Goal: Information Seeking & Learning: Learn about a topic

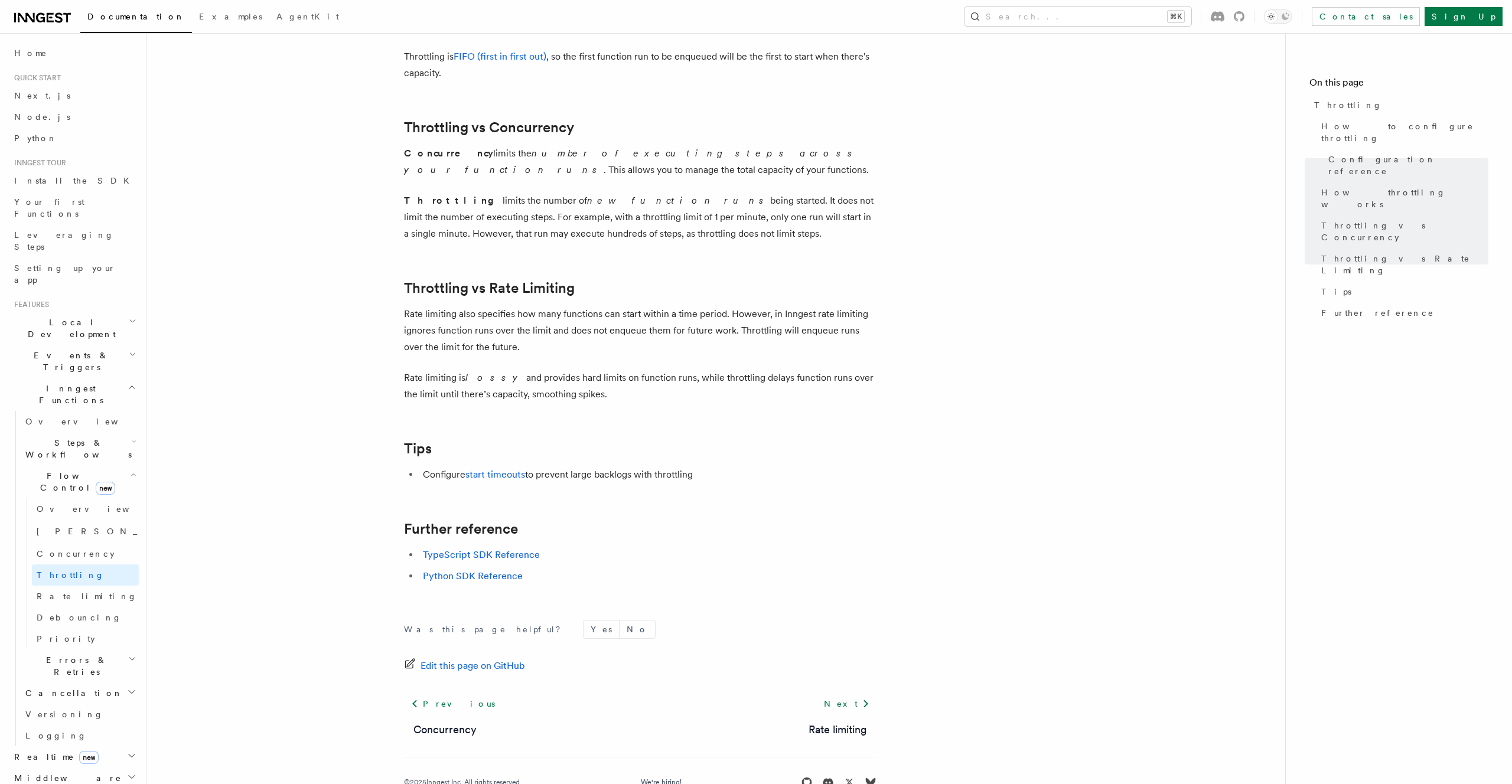
scroll to position [1041, 0]
click at [62, 10] on link at bounding box center [42, 16] width 57 height 16
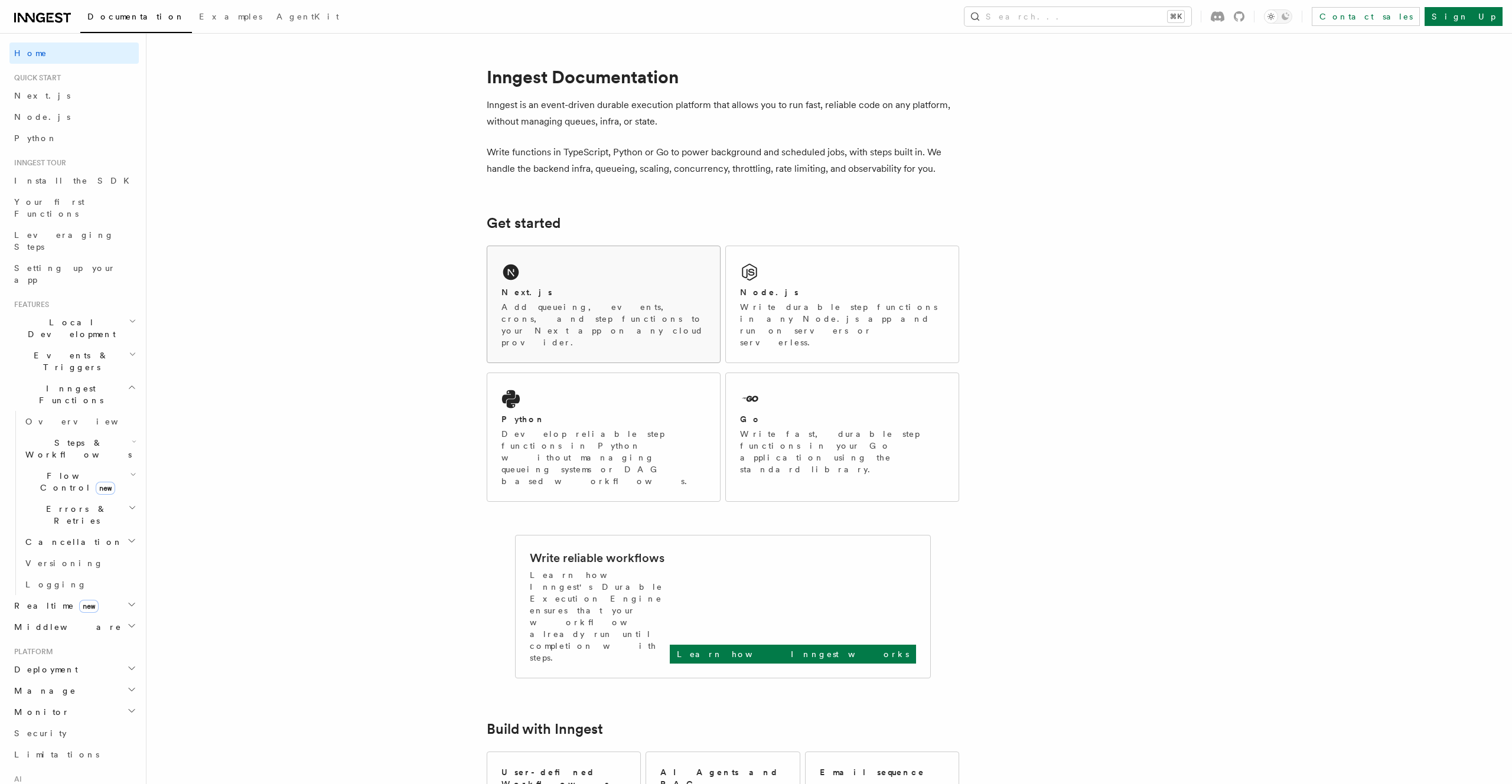
click at [506, 298] on h2 "Next.js" at bounding box center [527, 292] width 51 height 12
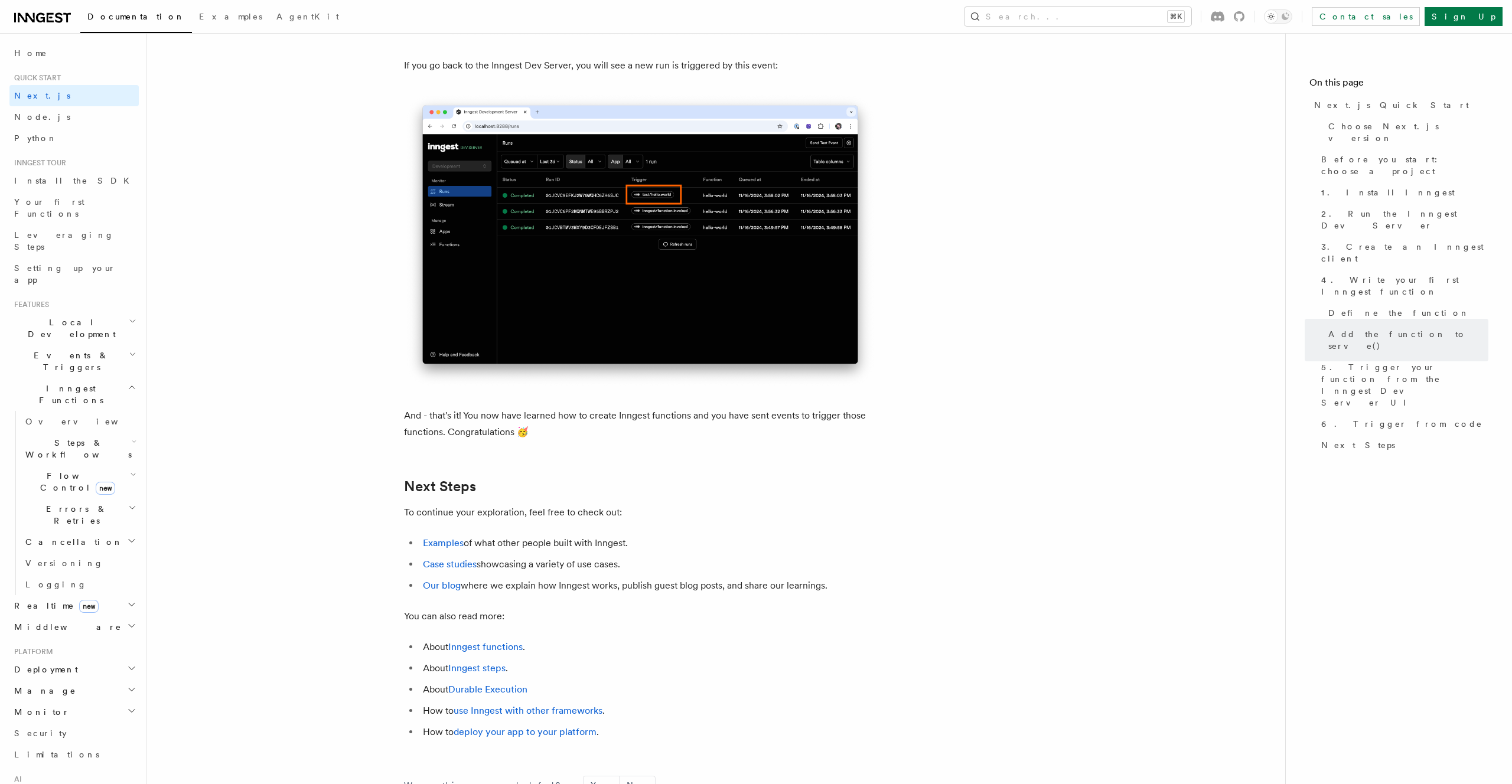
scroll to position [6964, 0]
click at [114, 465] on h2 "Flow Control new" at bounding box center [79, 482] width 118 height 33
click at [84, 520] on link "Singleton new" at bounding box center [86, 532] width 107 height 24
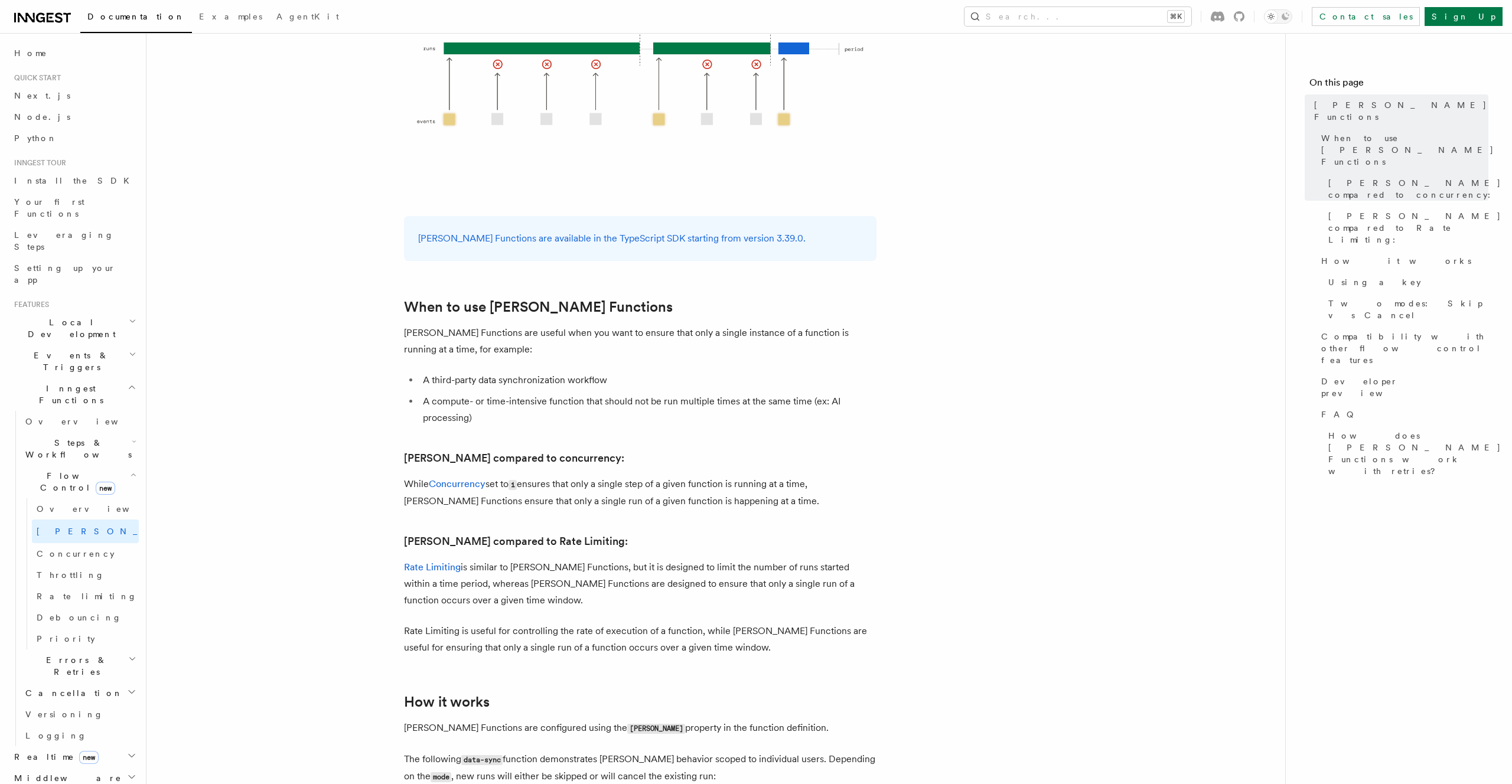
scroll to position [348, 0]
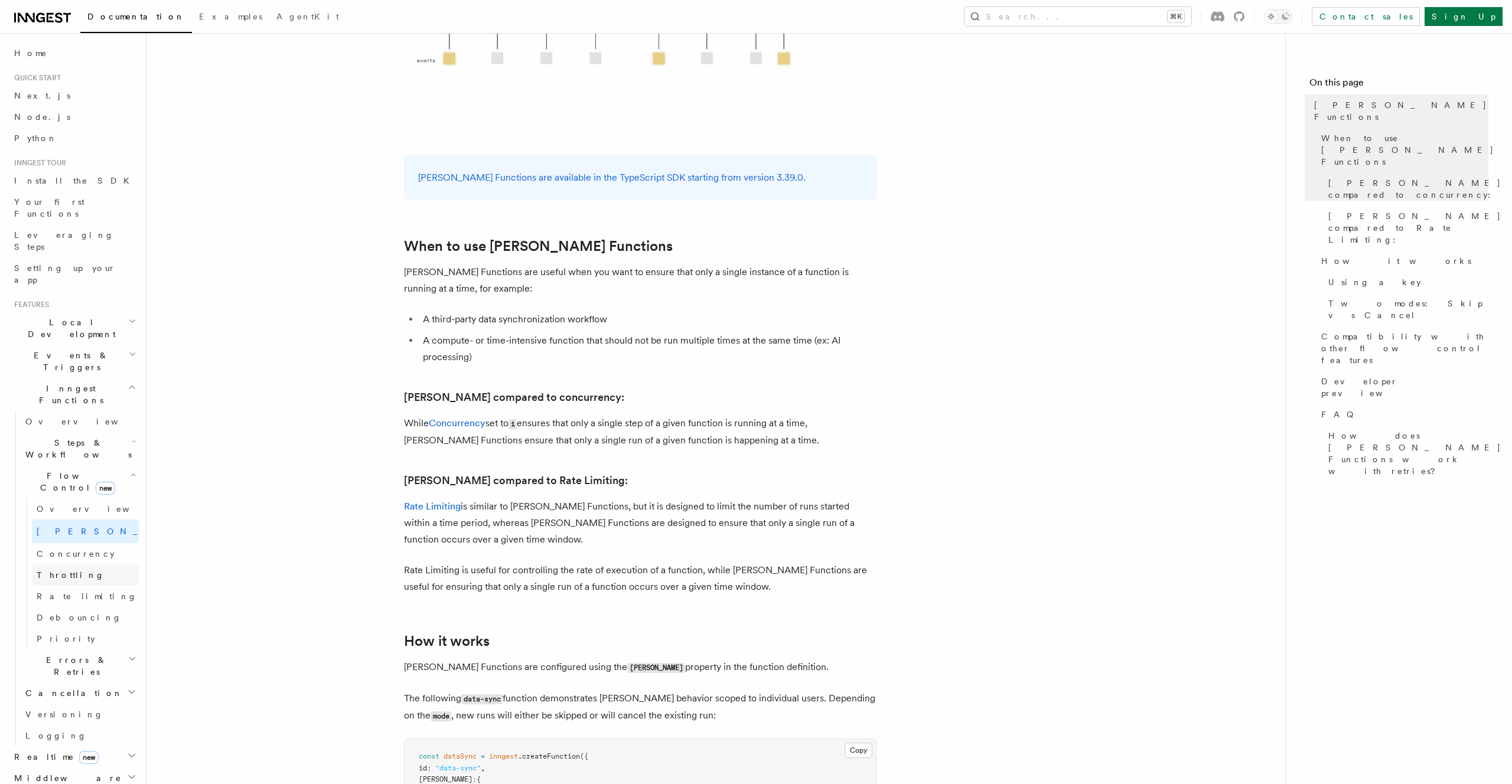
click at [96, 564] on link "Throttling" at bounding box center [86, 575] width 107 height 21
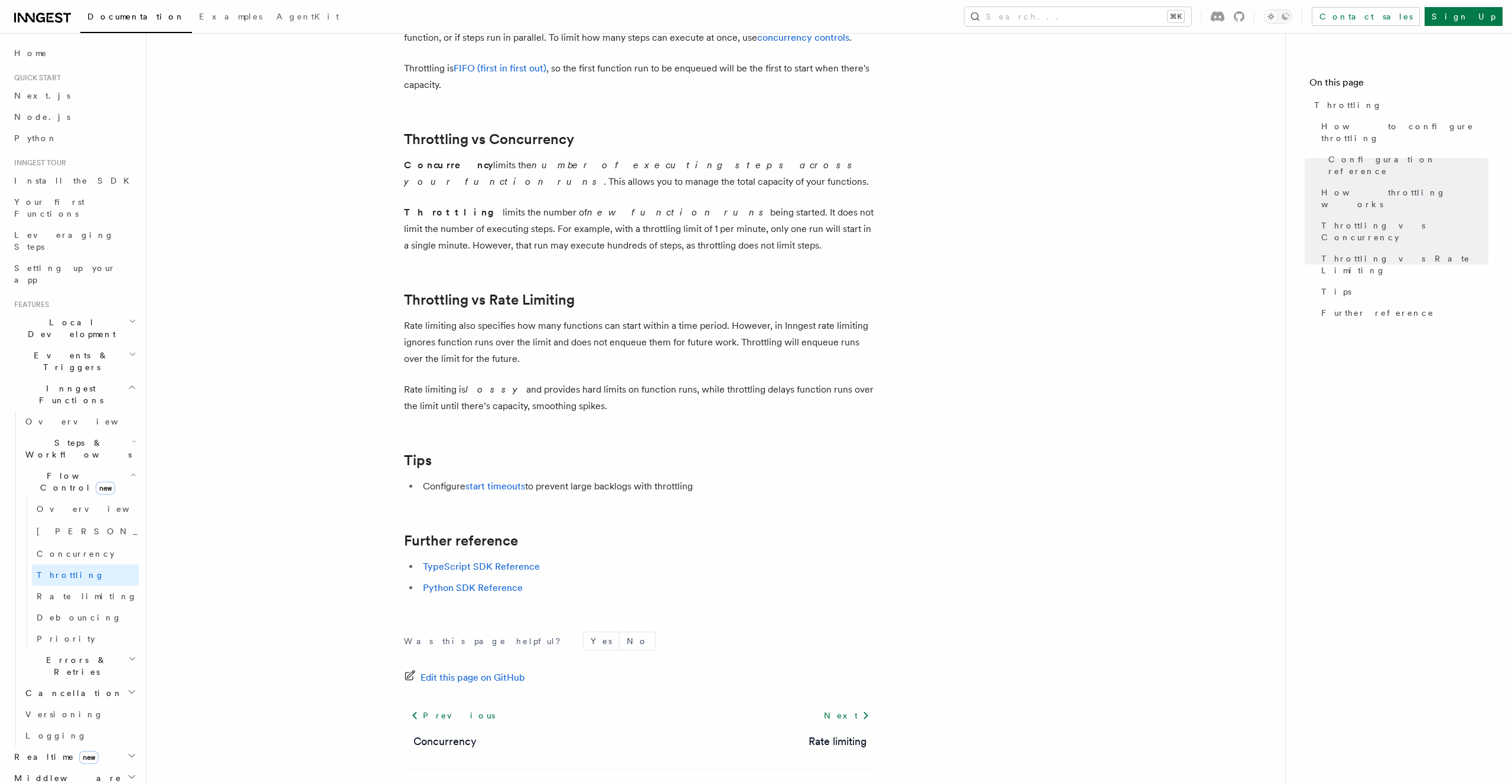
scroll to position [1075, 0]
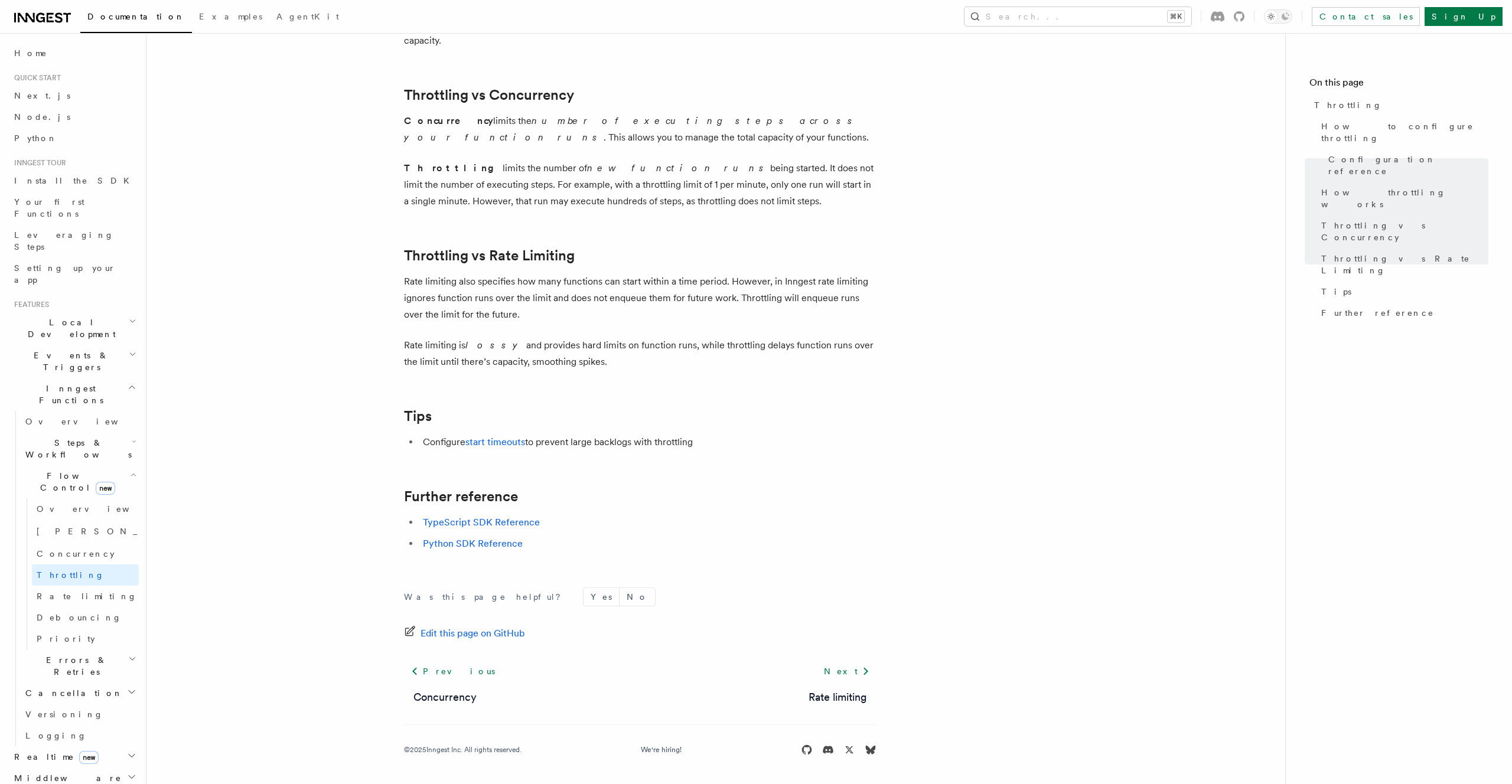
click at [131, 751] on icon "button" at bounding box center [132, 756] width 10 height 10
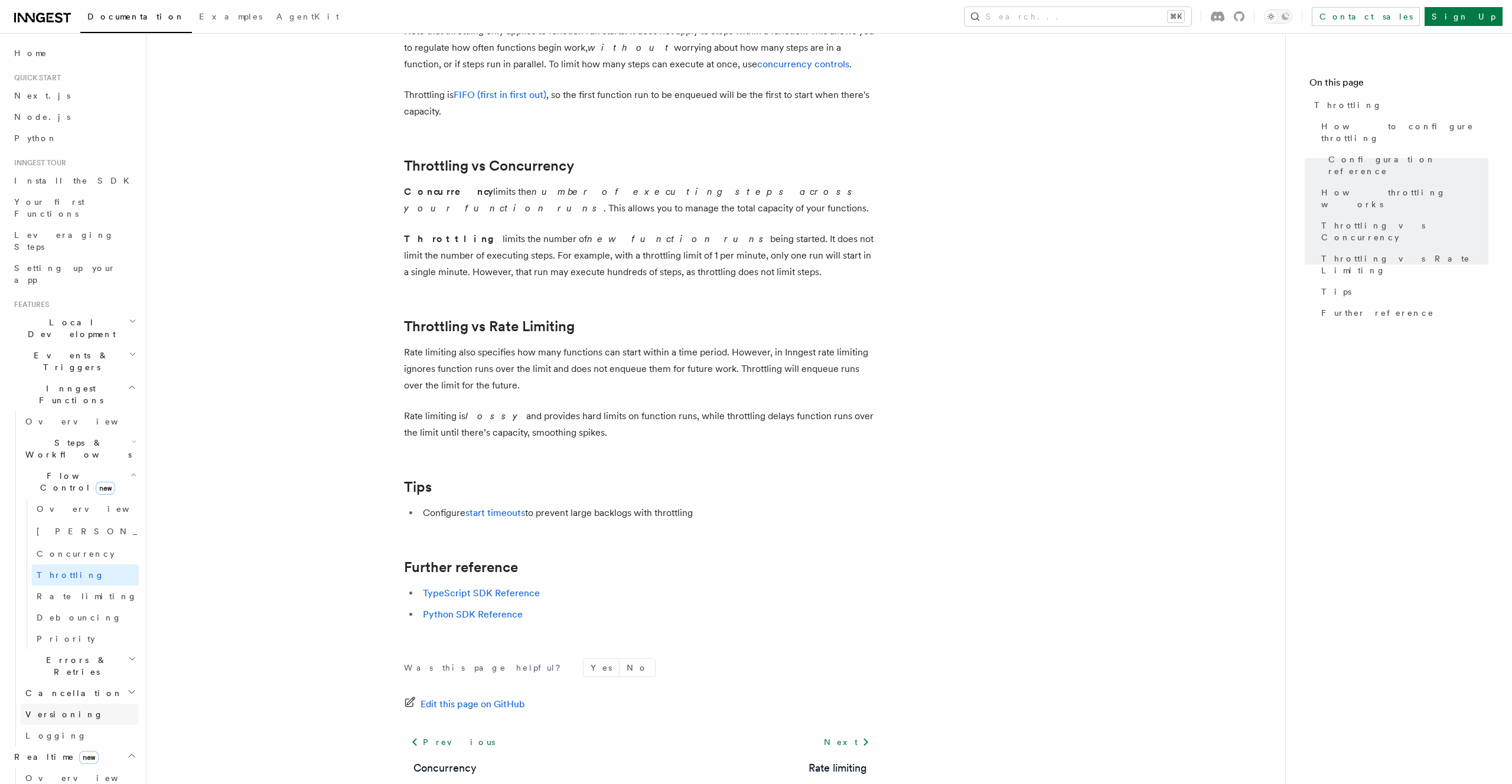
scroll to position [1002, 0]
click at [67, 411] on link "Overview" at bounding box center [79, 421] width 118 height 21
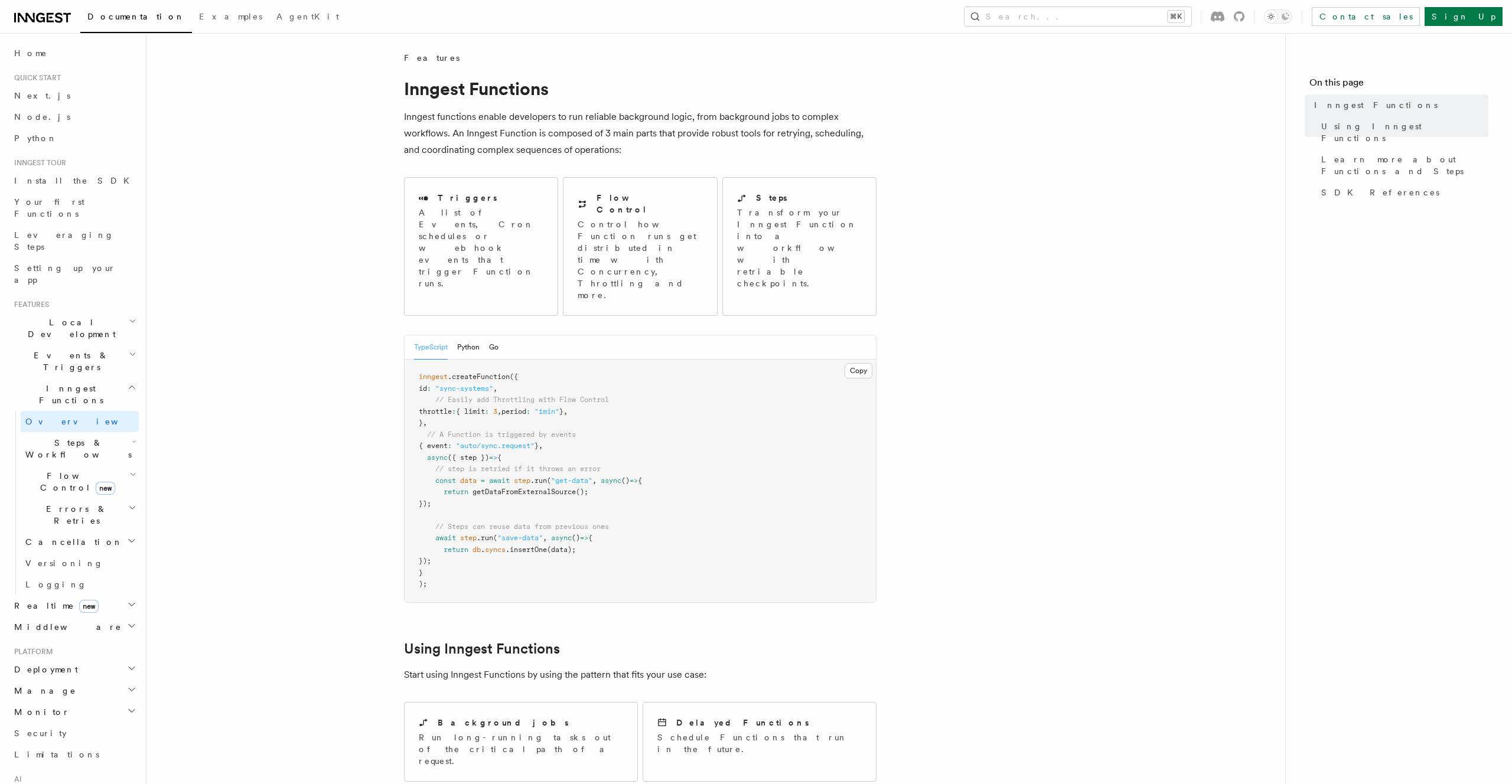
click at [70, 432] on h2 "Steps & Workflows" at bounding box center [79, 449] width 118 height 33
click at [67, 529] on link "Wait for events" at bounding box center [86, 545] width 107 height 33
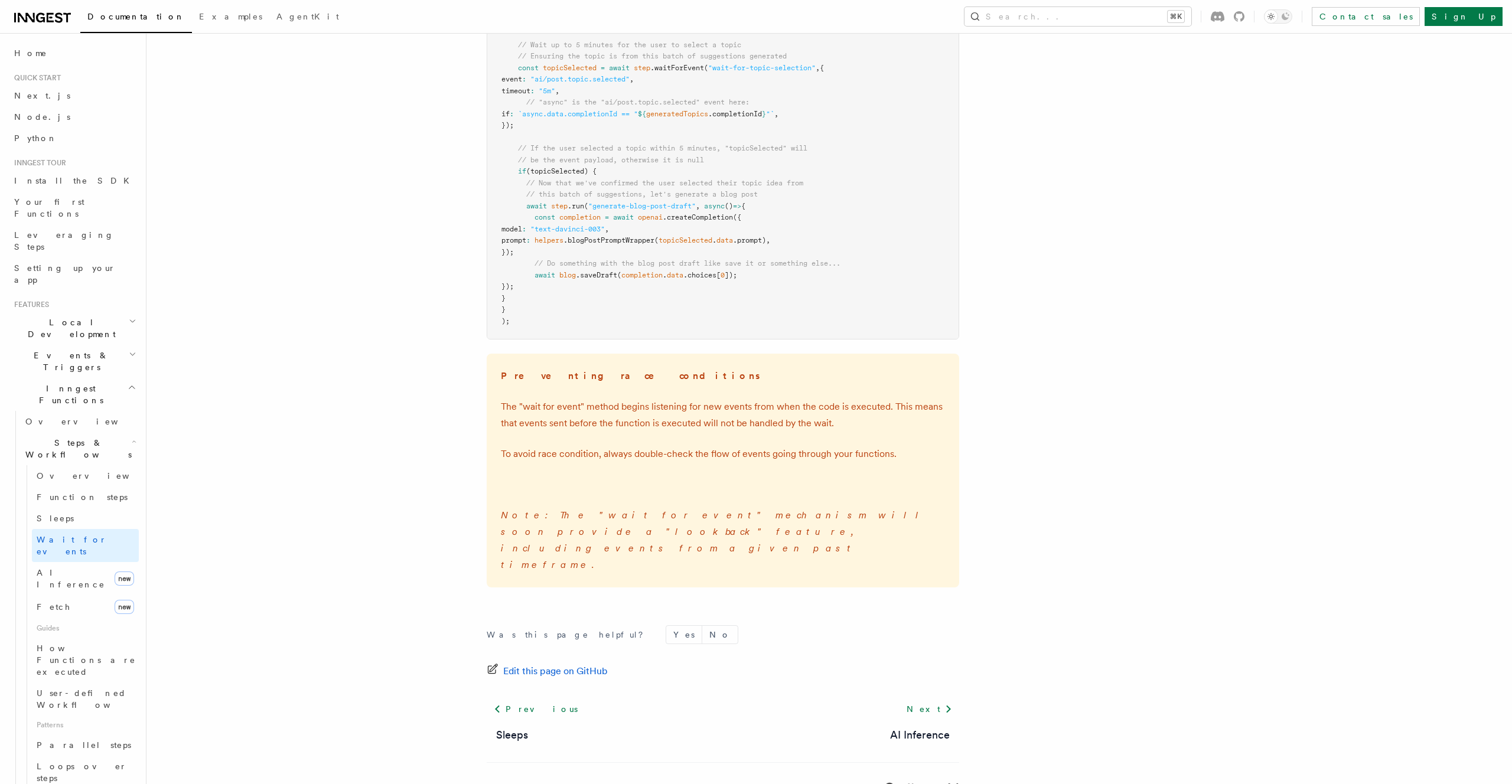
scroll to position [1528, 0]
click at [100, 562] on link "AI Inference new" at bounding box center [86, 579] width 107 height 33
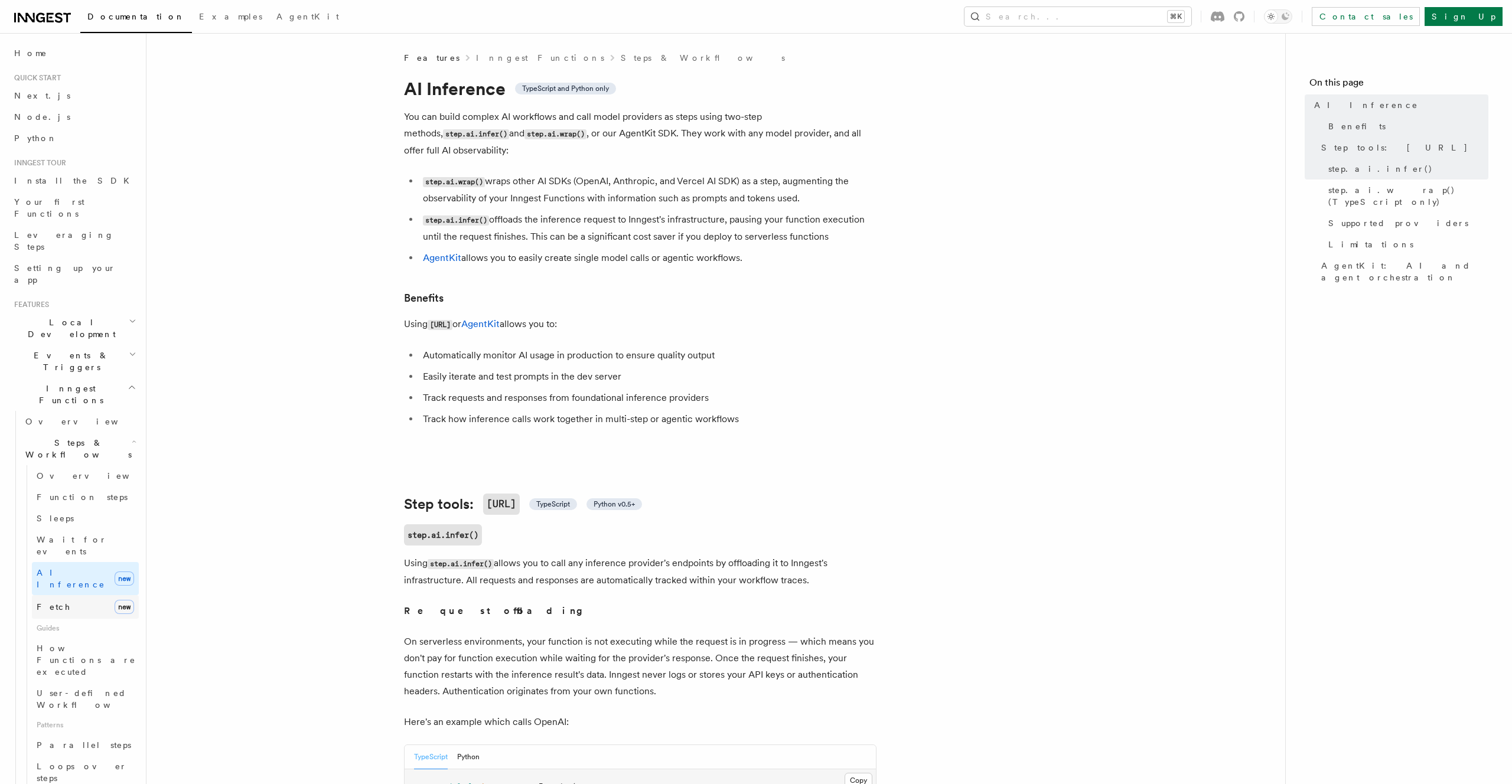
click at [96, 595] on link "Fetch new" at bounding box center [86, 607] width 107 height 24
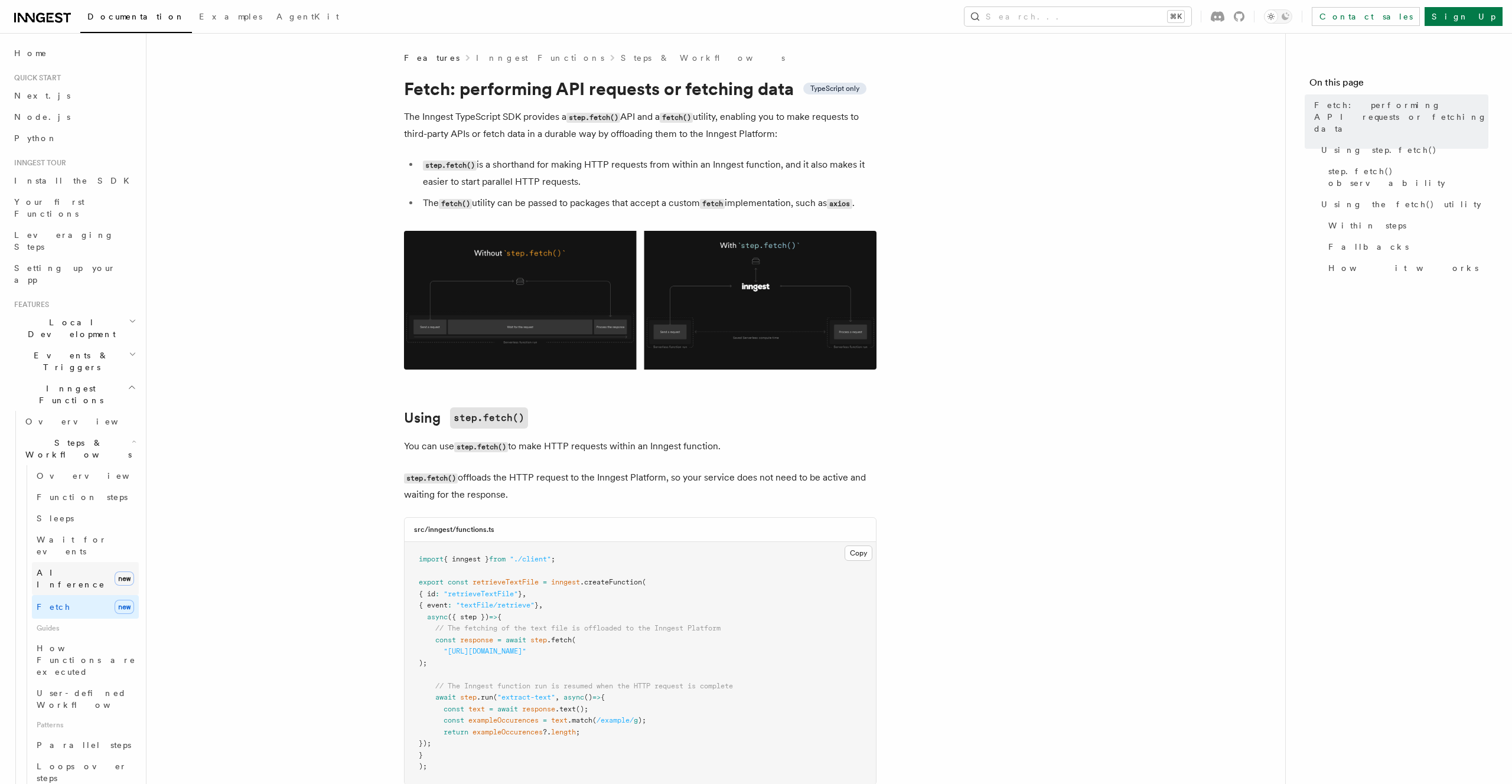
click at [97, 562] on link "AI Inference new" at bounding box center [86, 579] width 107 height 33
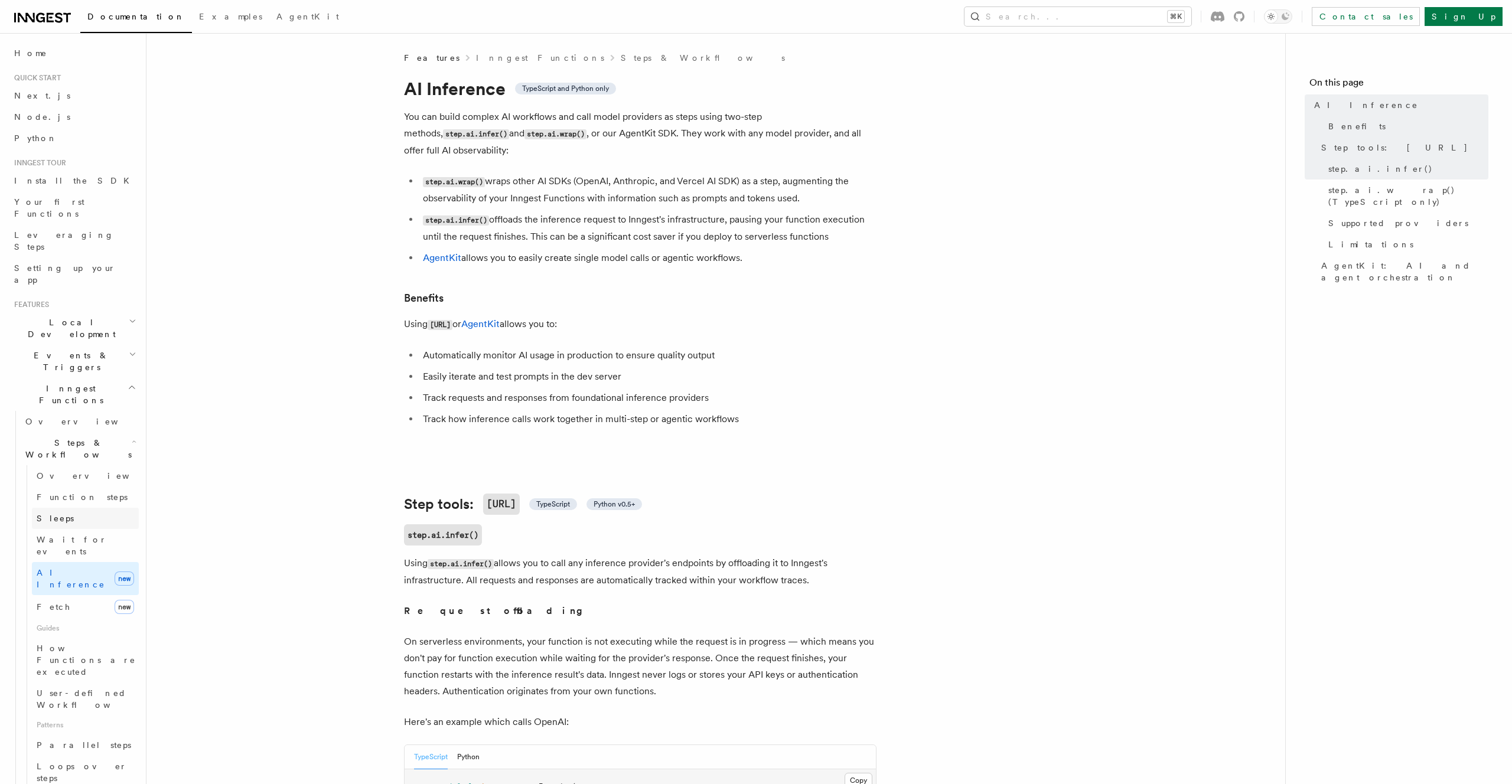
click at [92, 508] on link "Sleeps" at bounding box center [86, 518] width 107 height 21
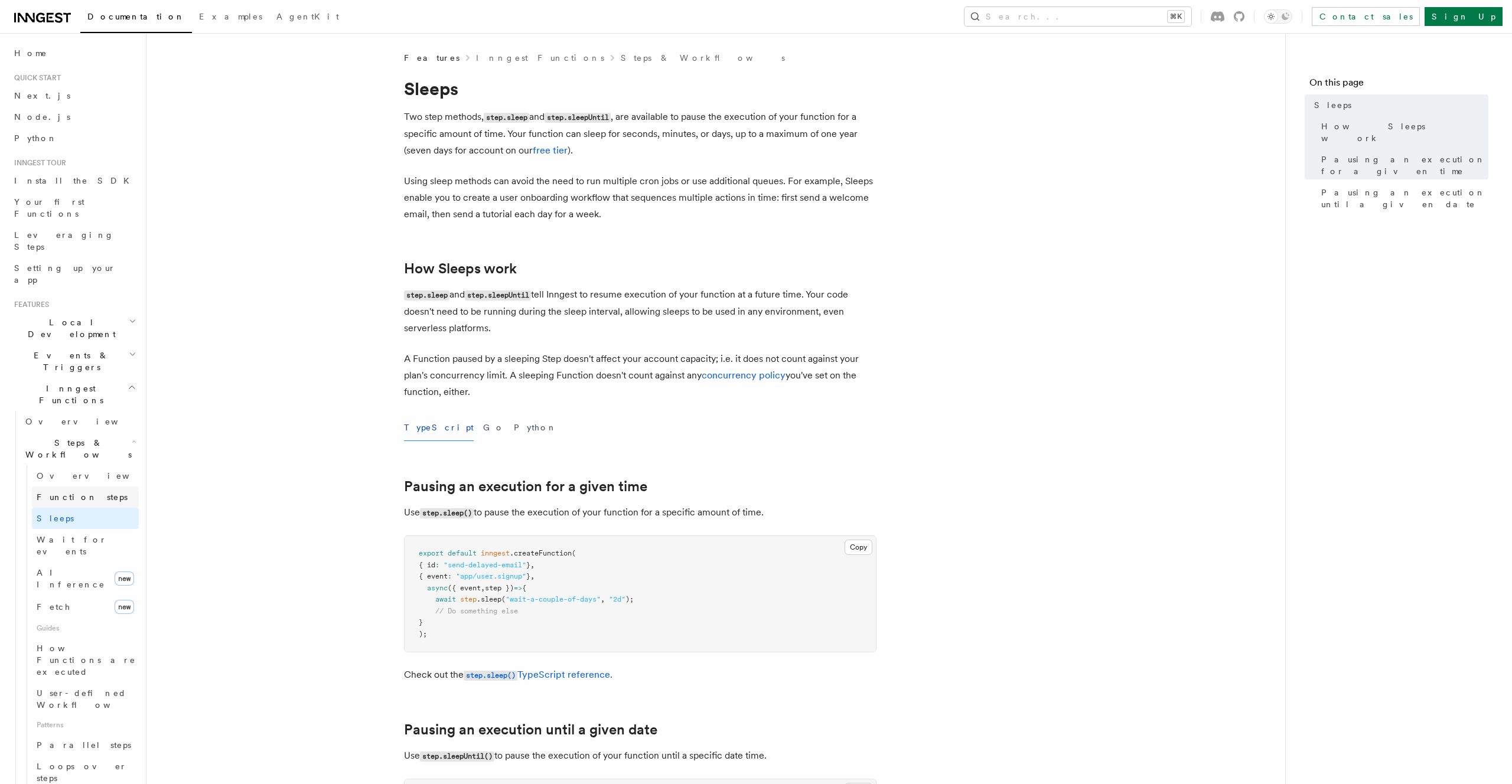
click at [81, 493] on span "Function steps" at bounding box center [82, 497] width 91 height 10
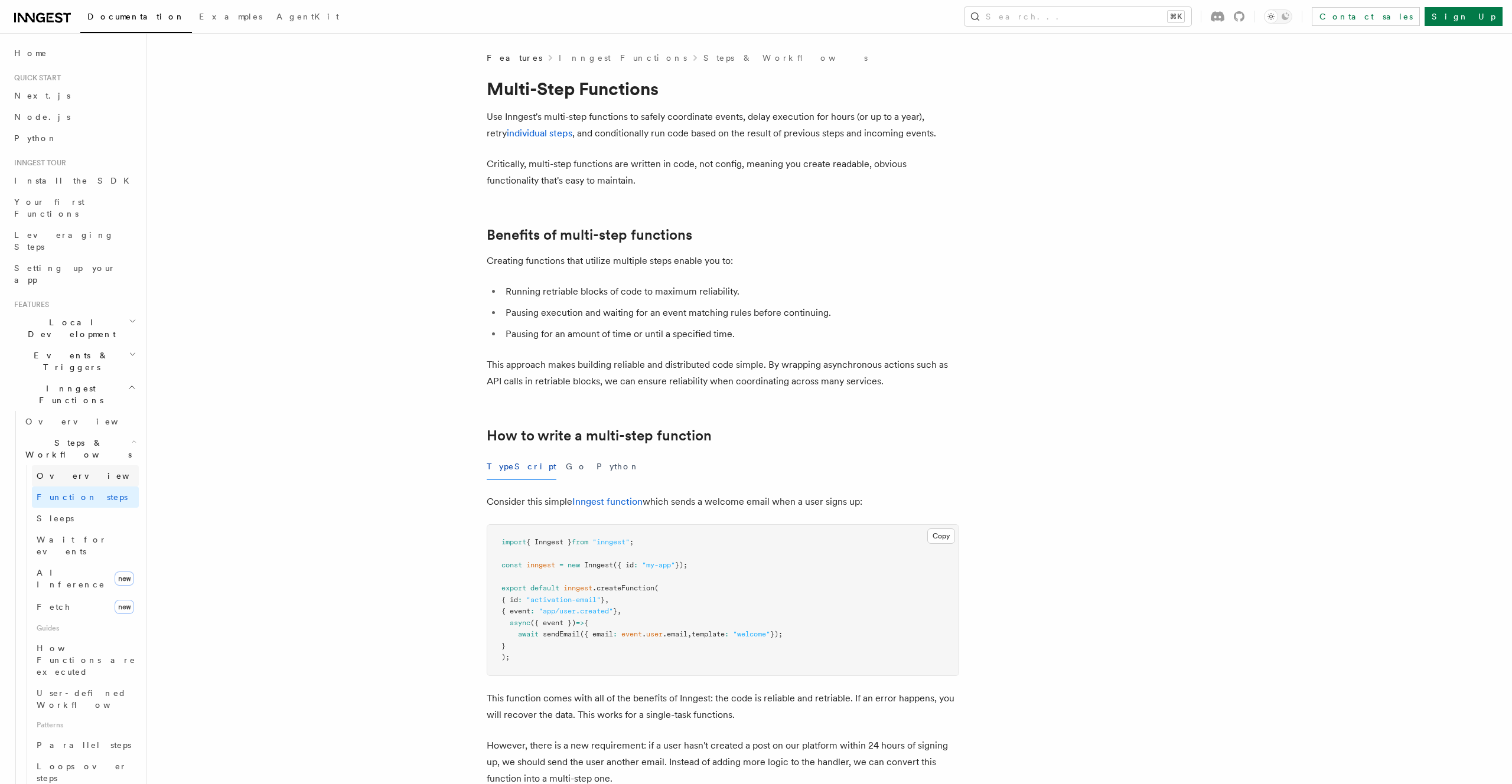
click at [77, 465] on link "Overview" at bounding box center [86, 475] width 107 height 21
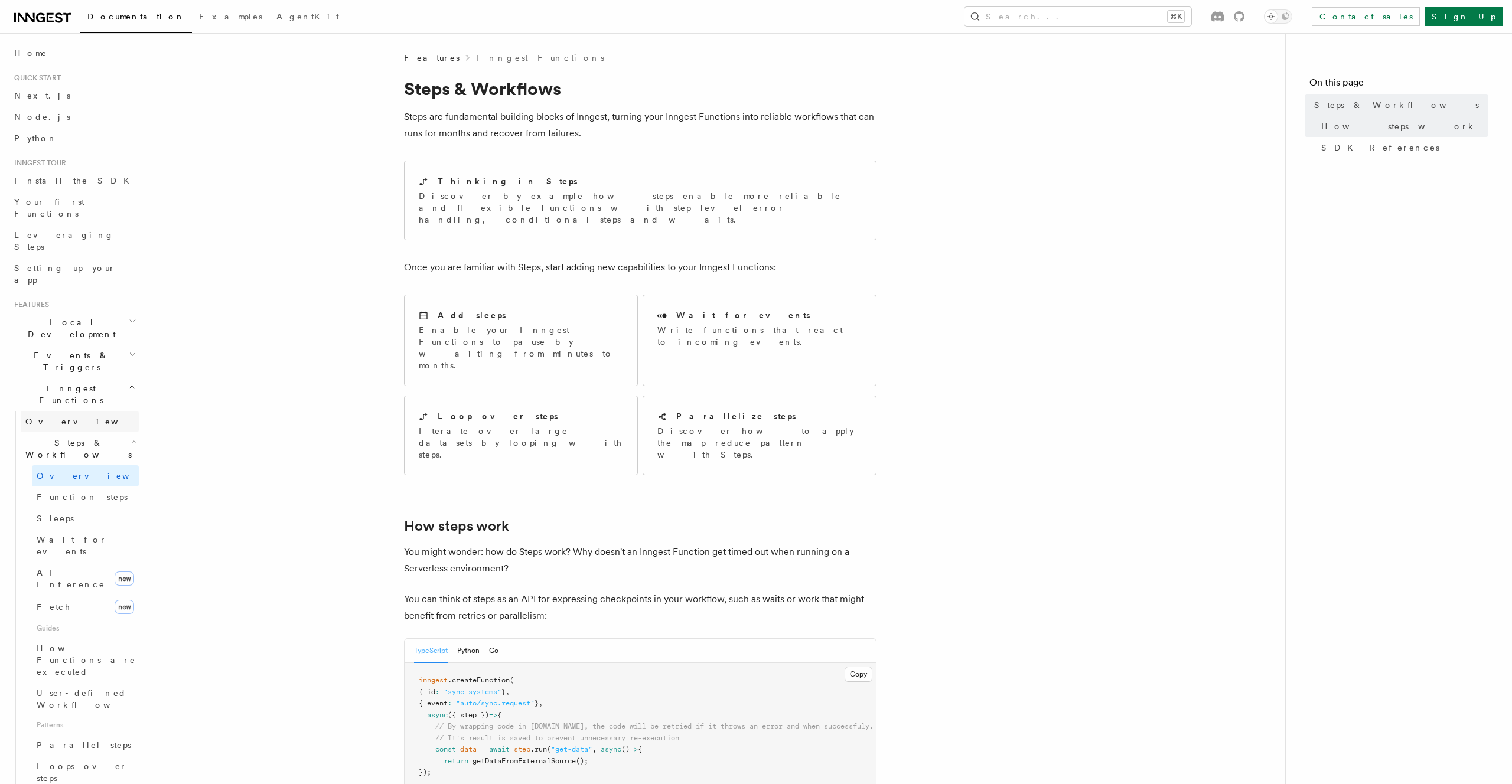
click at [75, 411] on link "Overview" at bounding box center [79, 421] width 118 height 21
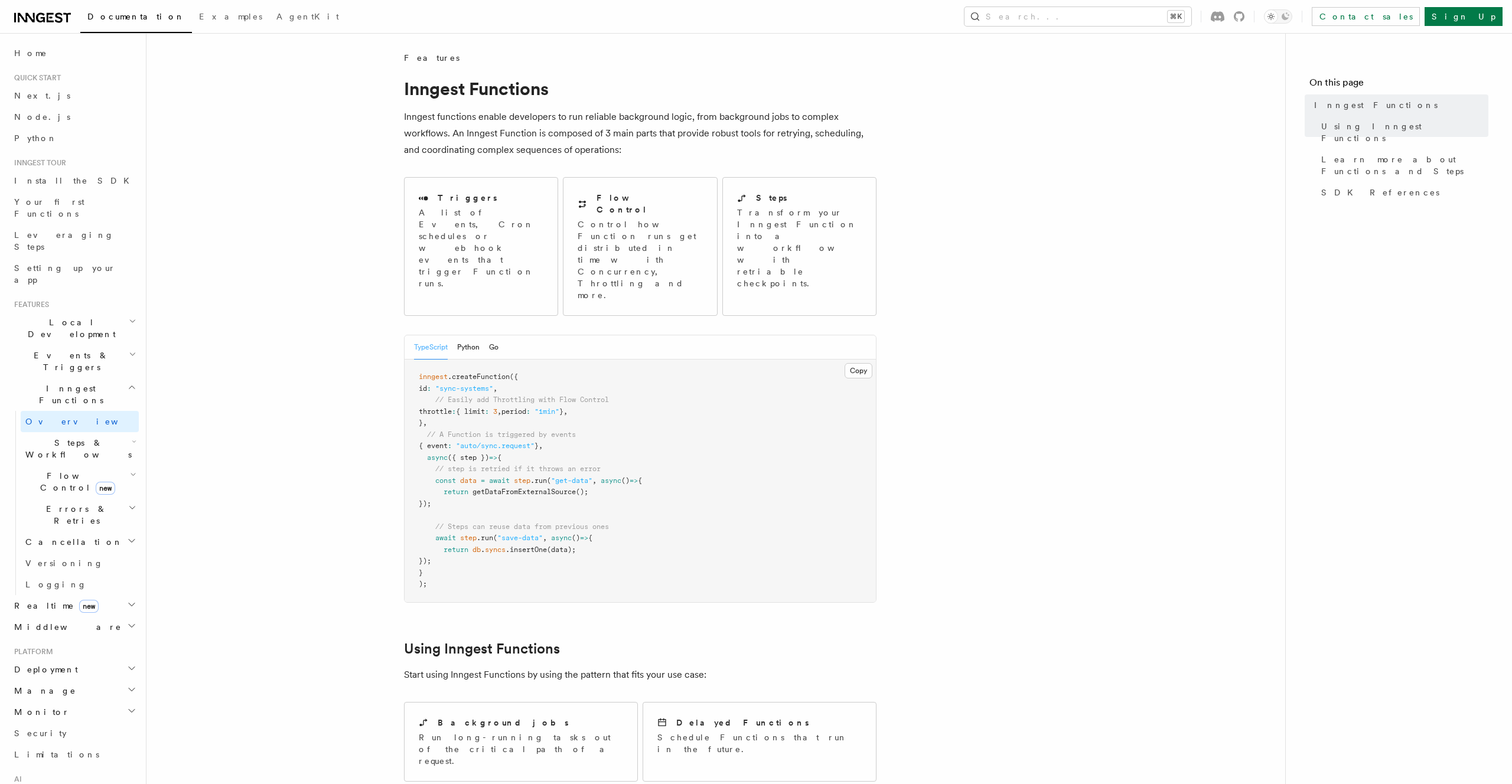
click at [81, 317] on span "Local Development" at bounding box center [69, 328] width 119 height 24
click at [75, 345] on h2 "Events & Triggers" at bounding box center [74, 361] width 129 height 33
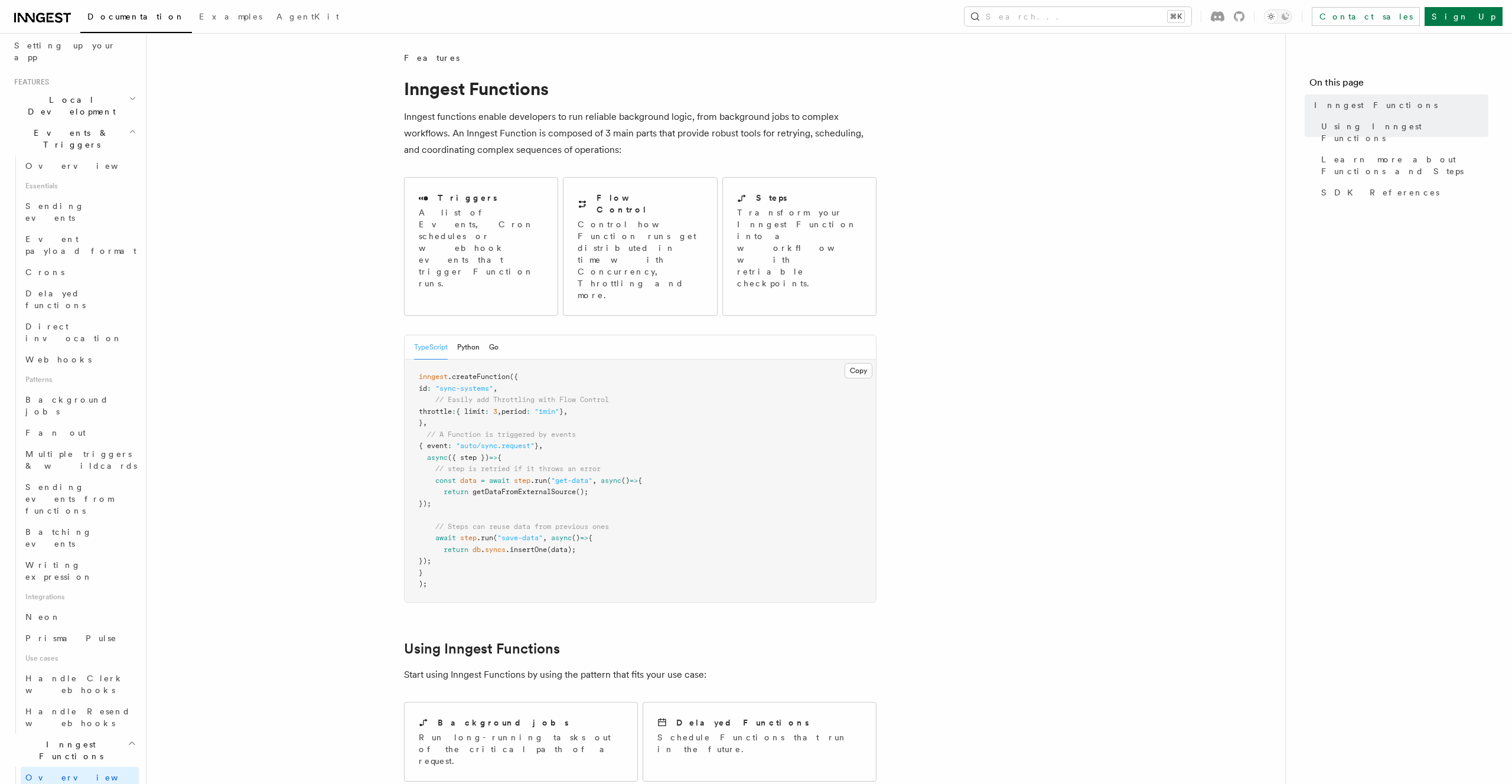
scroll to position [226, 0]
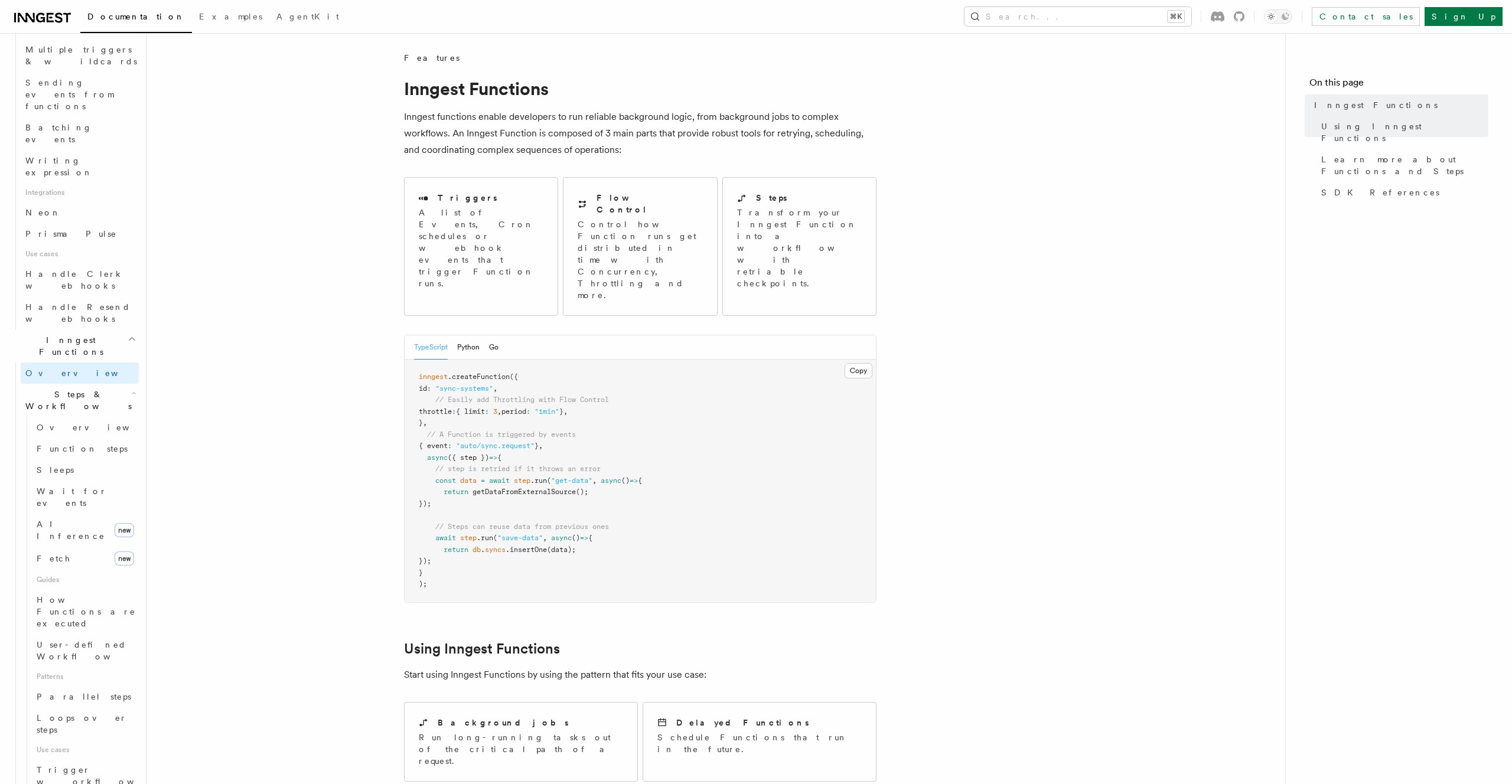
scroll to position [630, 0]
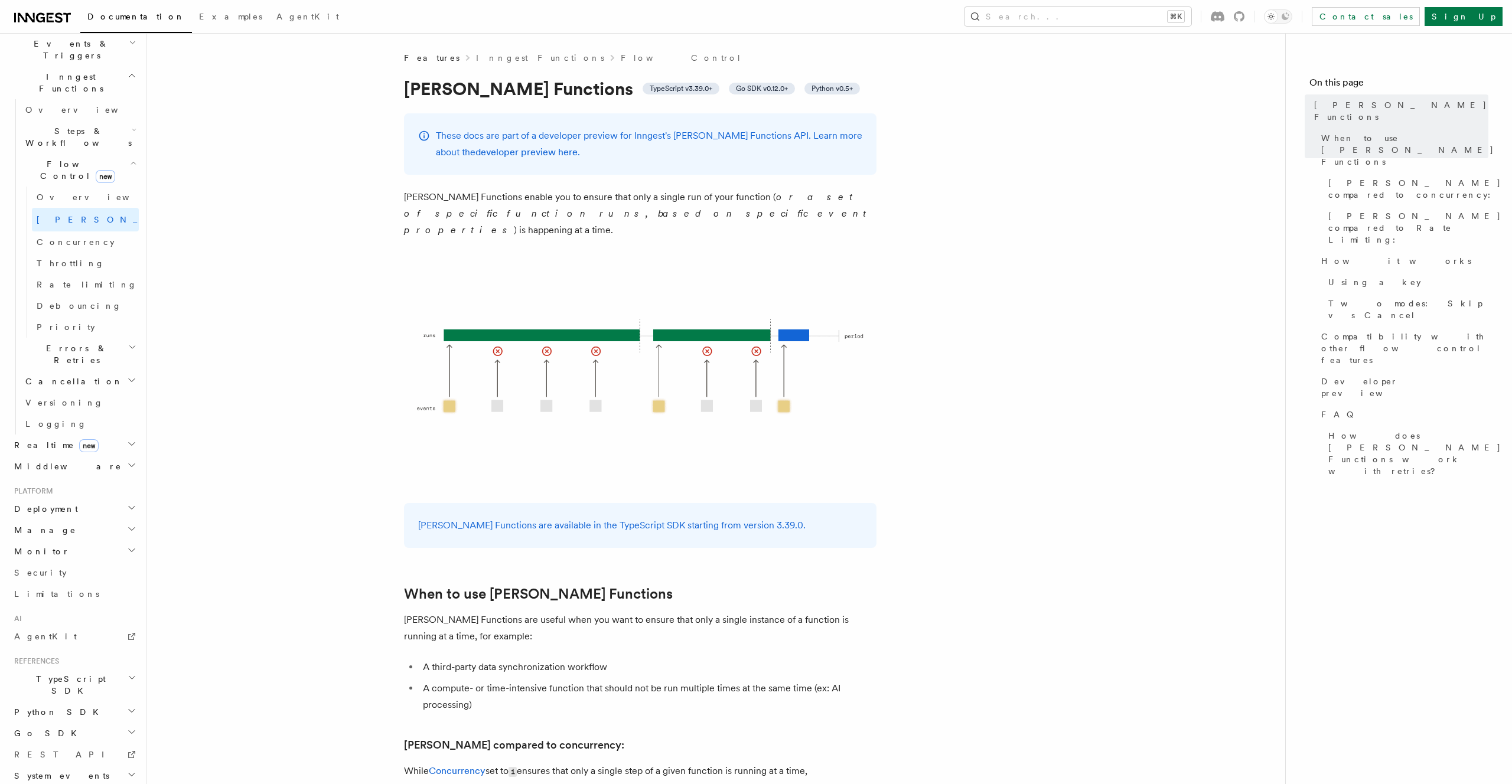
scroll to position [161, 0]
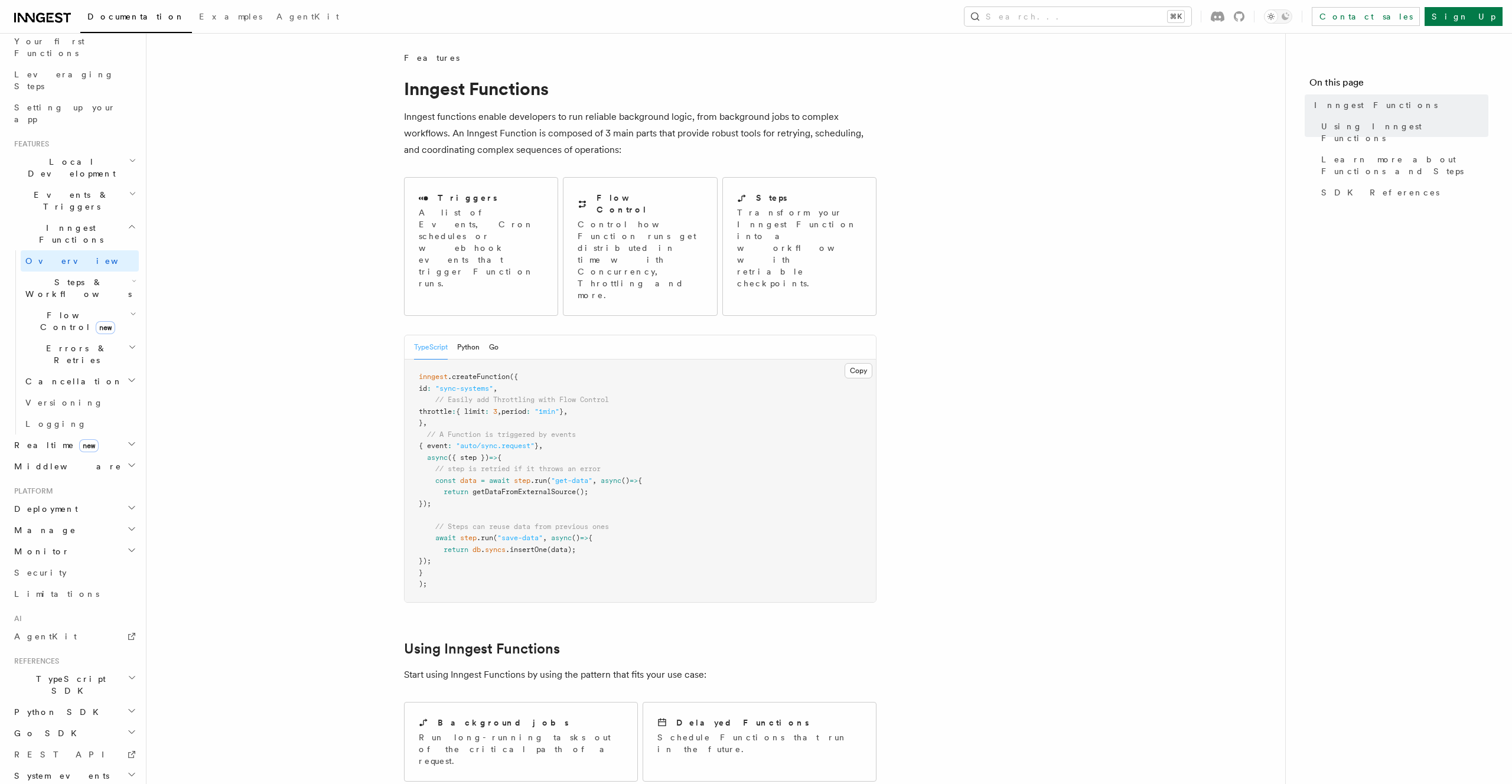
click at [57, 218] on h2 "Inngest Functions" at bounding box center [74, 234] width 129 height 33
click at [88, 366] on h2 "Inngest Functions" at bounding box center [74, 382] width 129 height 33
click at [54, 317] on span "Steps & Workflows" at bounding box center [76, 329] width 111 height 24
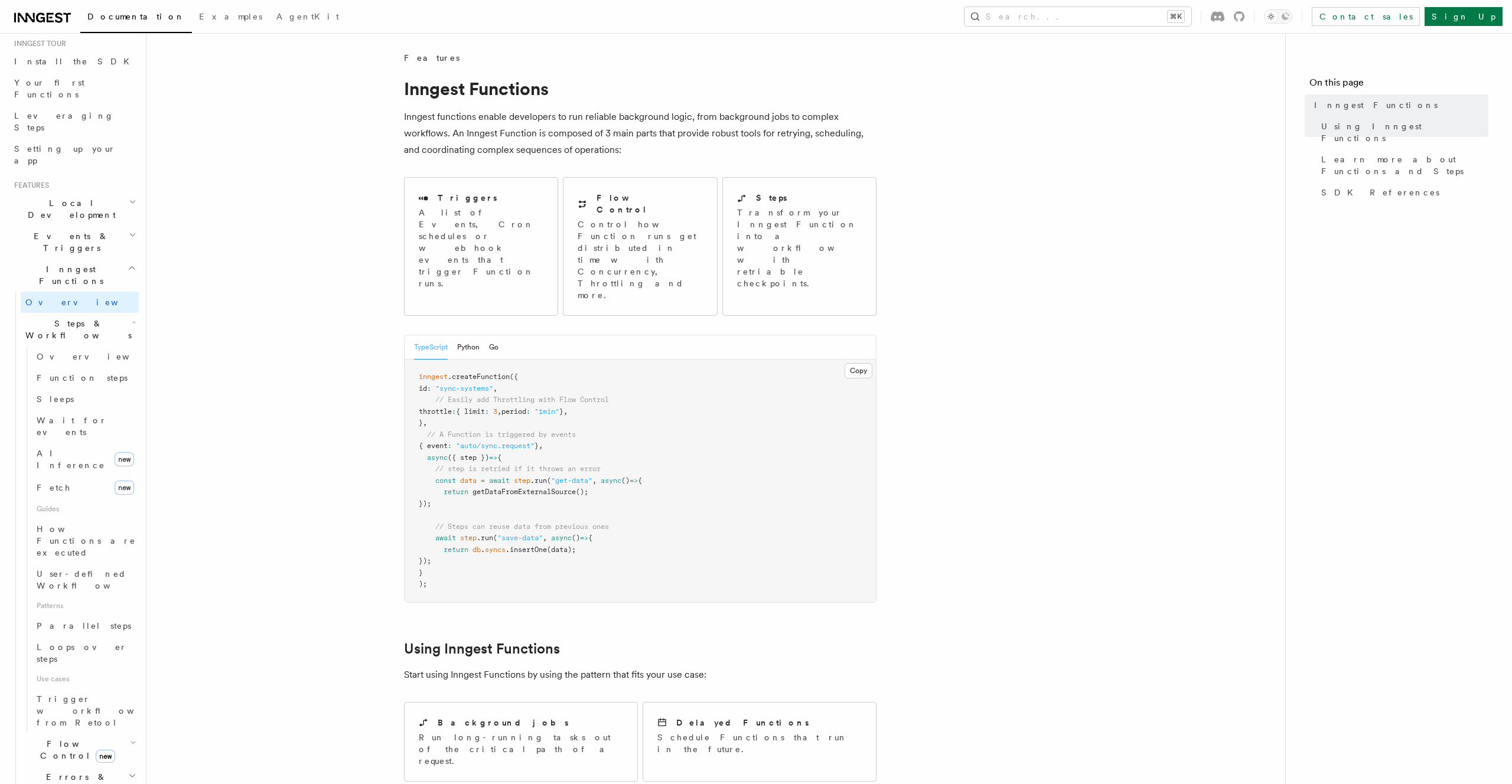
click at [54, 317] on span "Steps & Workflows" at bounding box center [76, 329] width 111 height 24
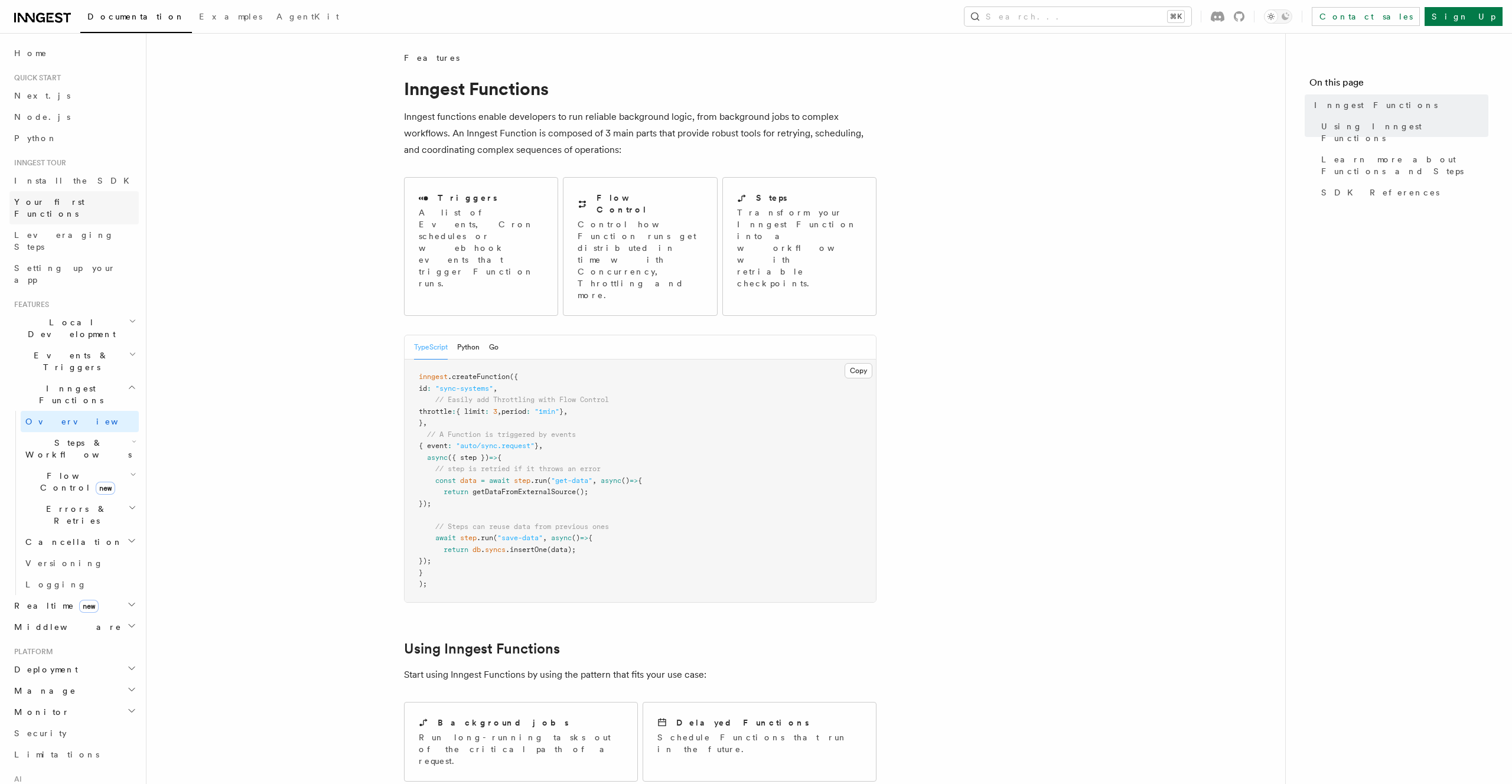
click at [52, 202] on span "Your first Functions" at bounding box center [49, 207] width 70 height 21
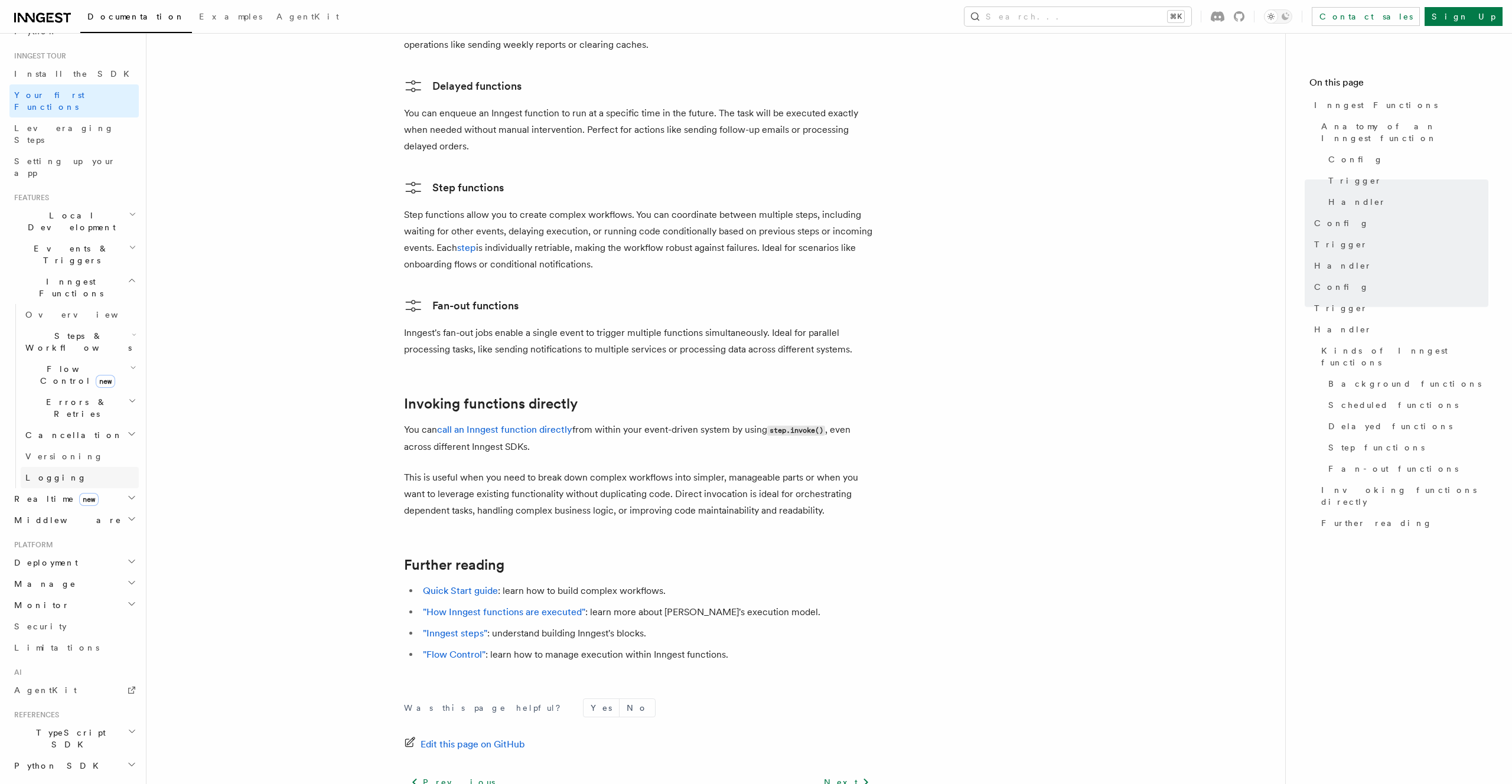
scroll to position [161, 0]
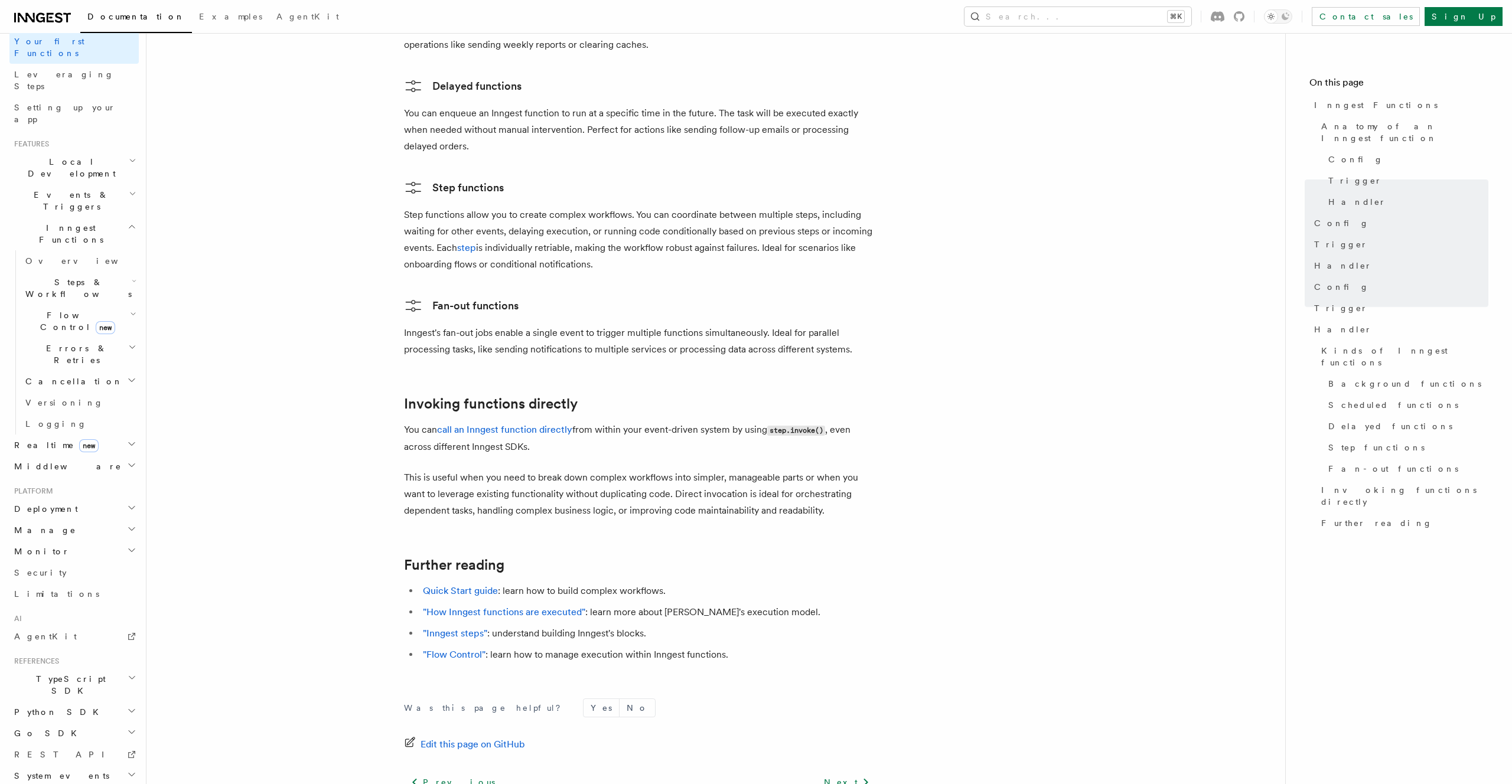
click at [99, 668] on h2 "TypeScript SDK" at bounding box center [74, 685] width 129 height 33
click at [62, 445] on span "Create the client" at bounding box center [61, 456] width 71 height 21
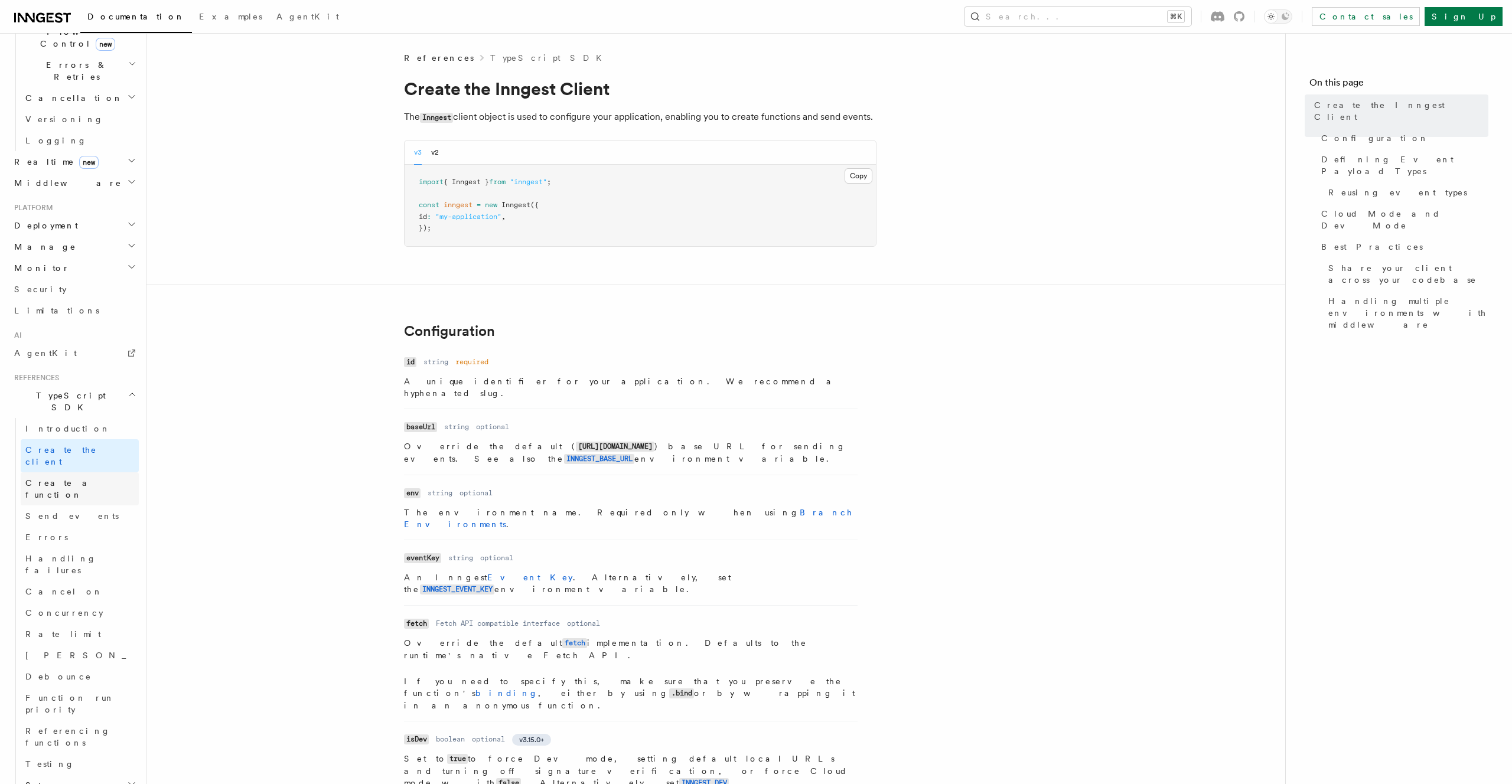
click at [62, 478] on span "Create a function" at bounding box center [60, 488] width 70 height 21
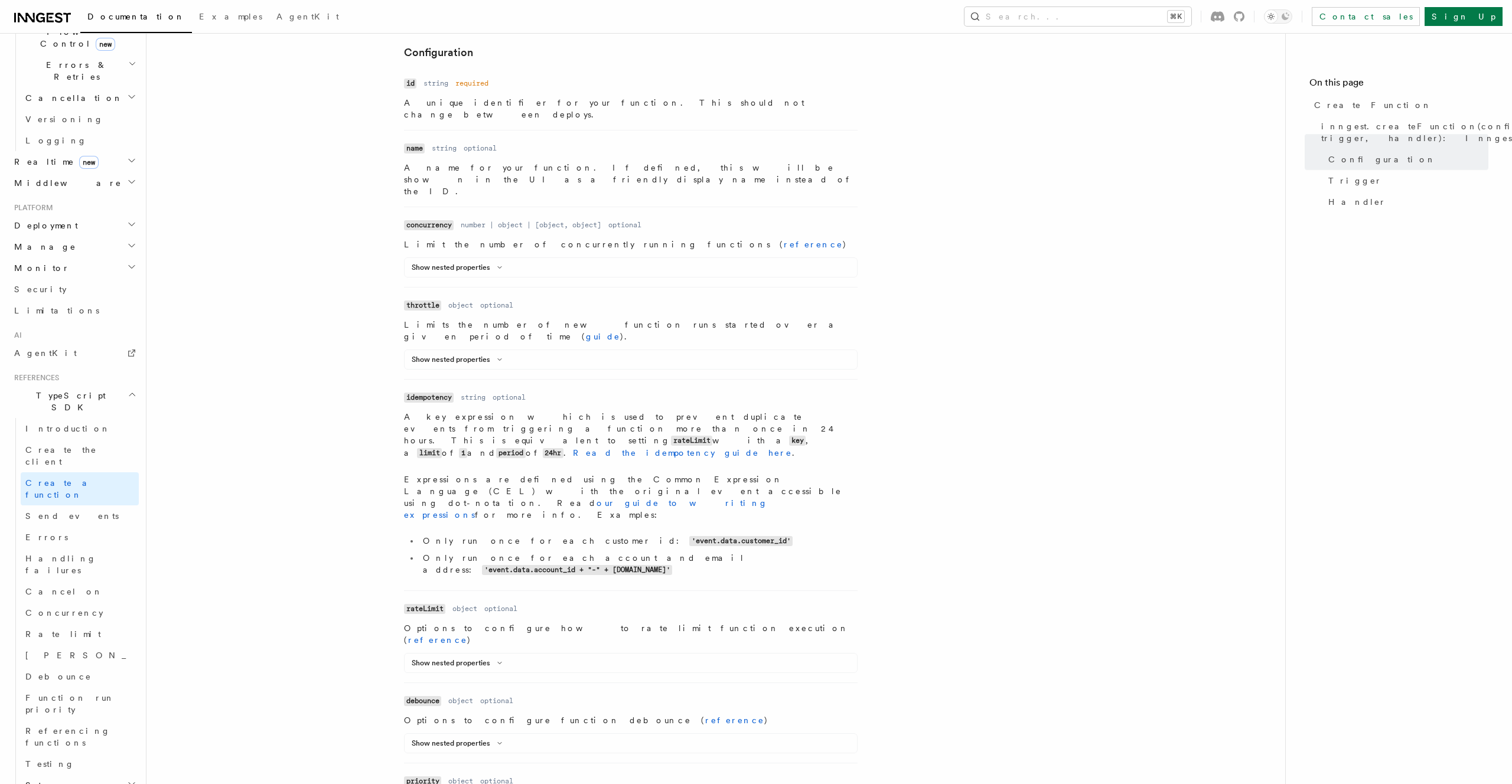
scroll to position [389, 0]
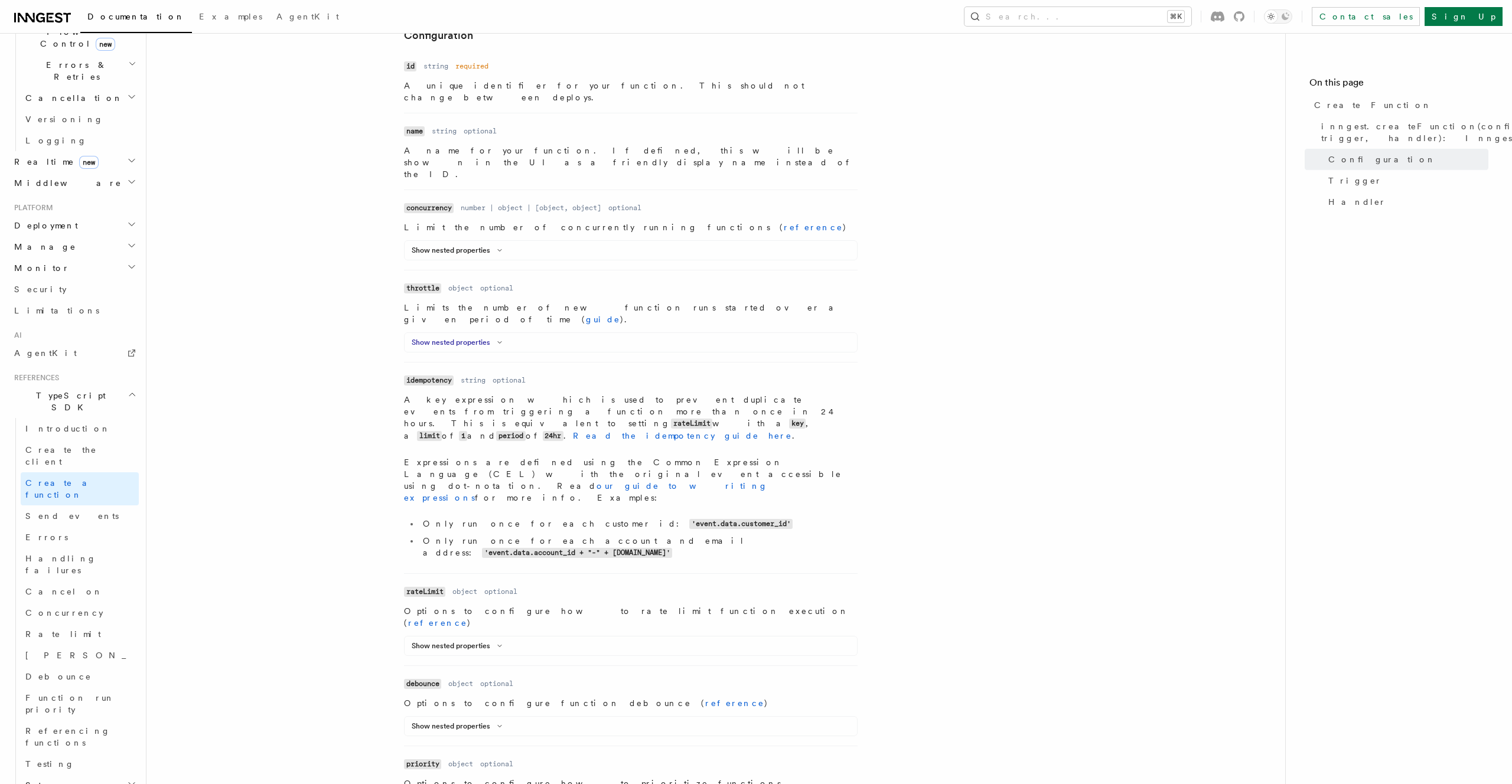
click at [470, 338] on button "Show nested properties" at bounding box center [459, 343] width 95 height 10
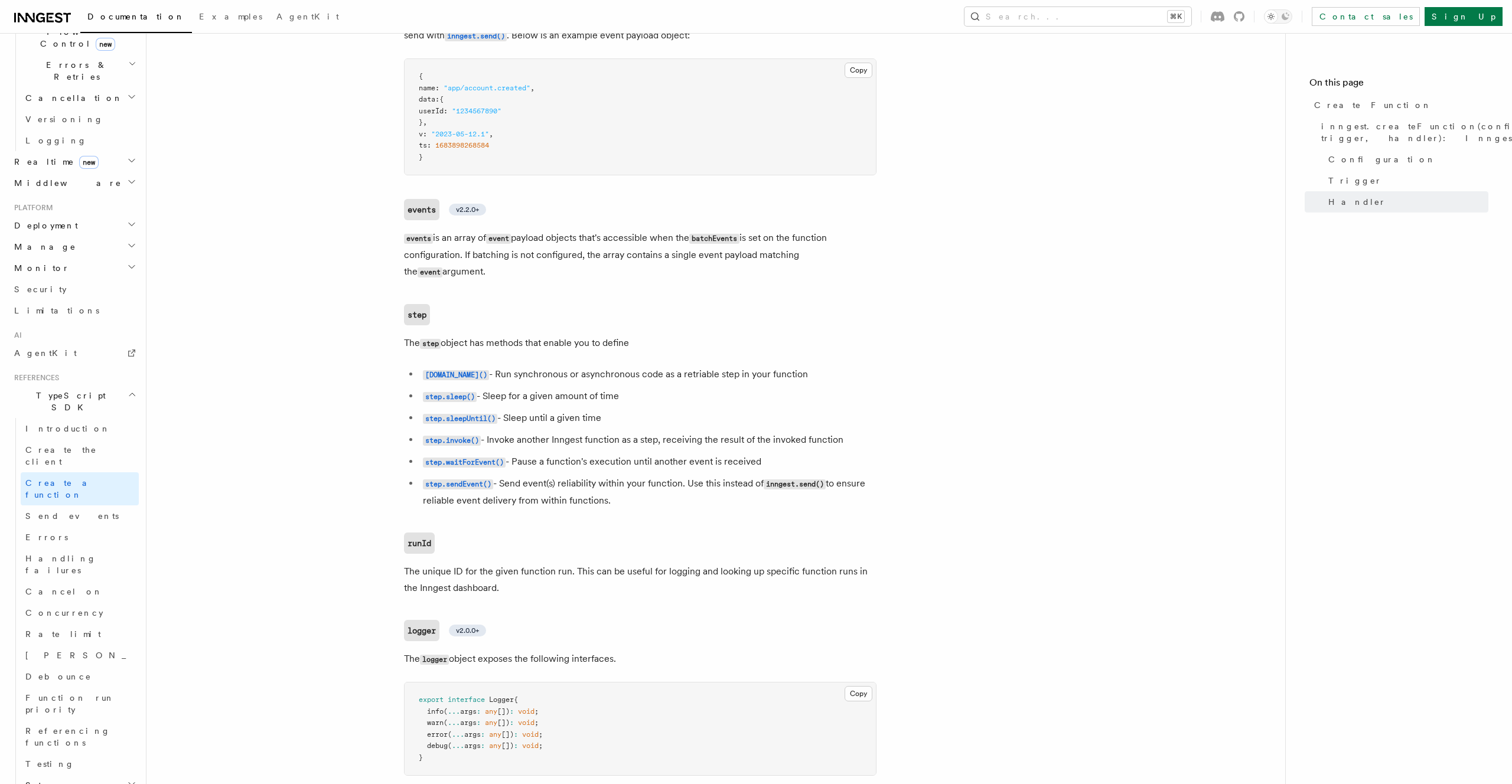
scroll to position [2692, 0]
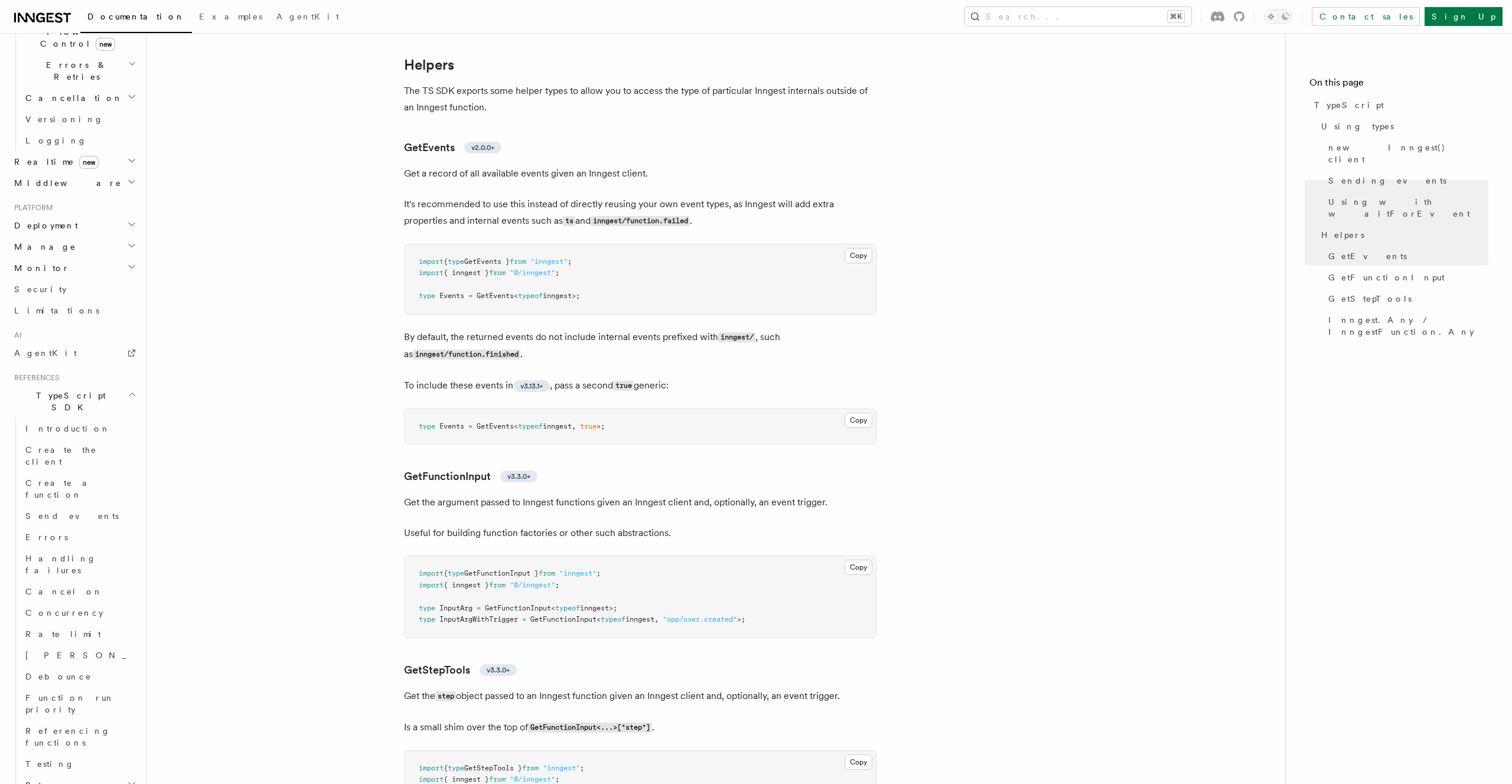
scroll to position [2396, 0]
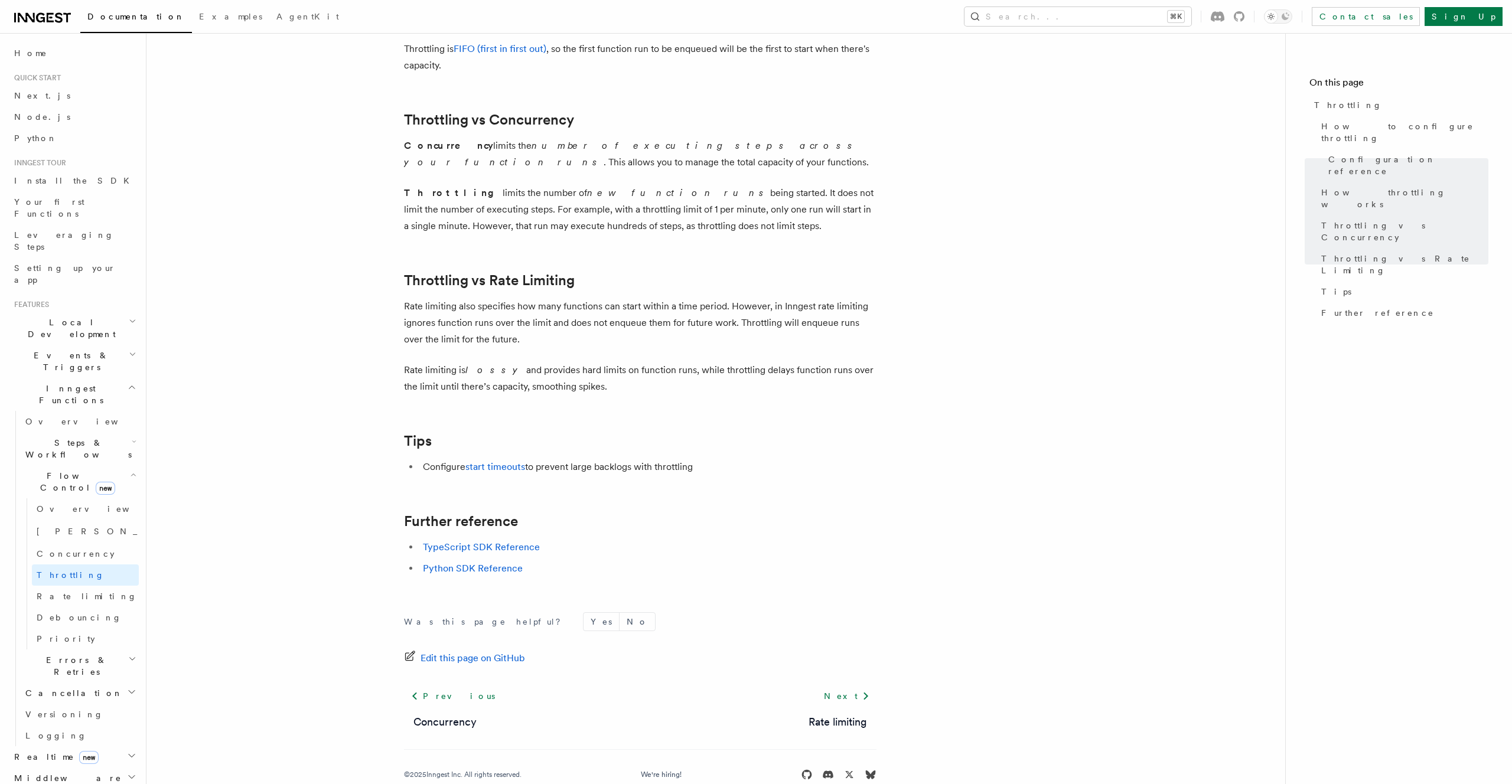
scroll to position [1051, 0]
click at [510, 467] on link "start timeouts" at bounding box center [495, 464] width 60 height 11
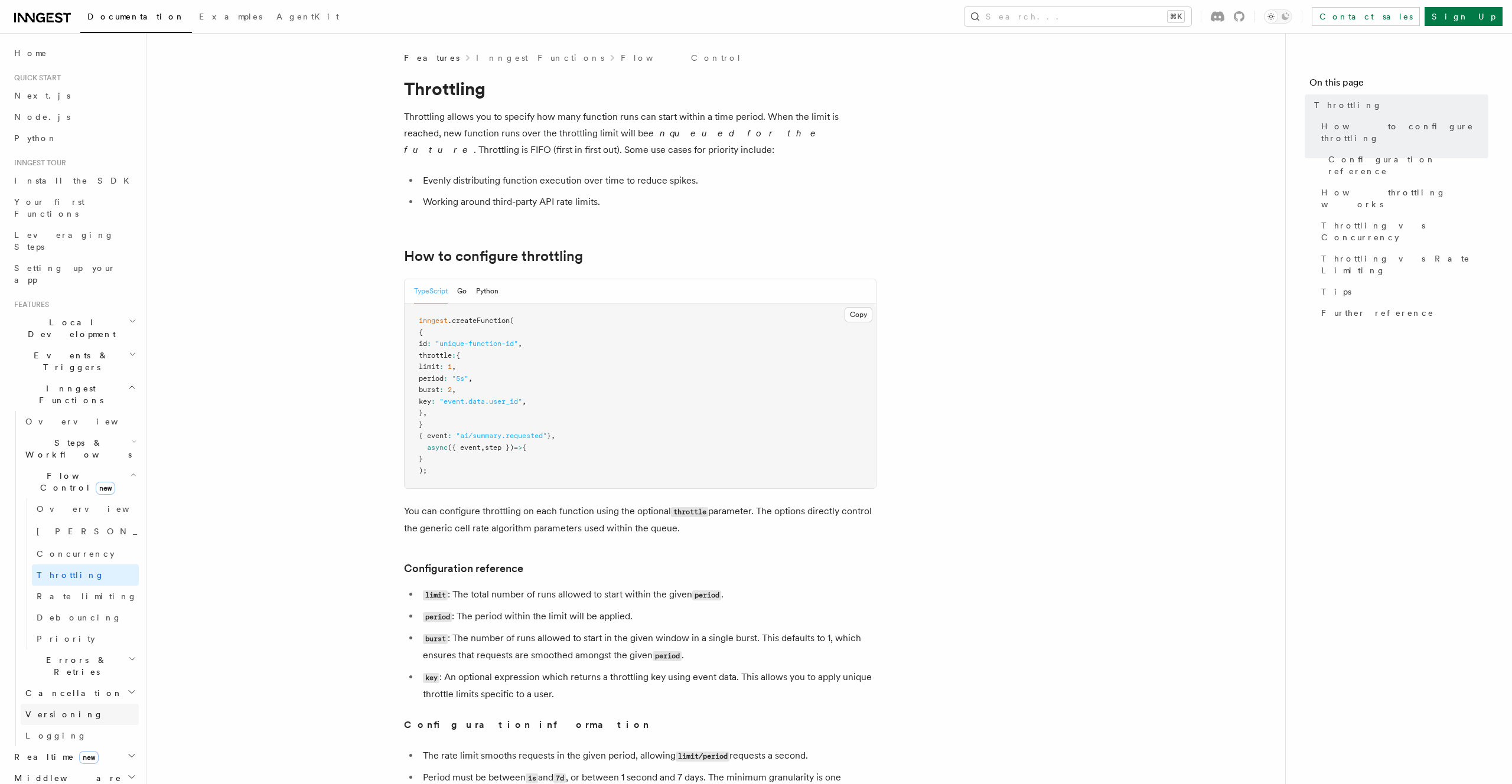
click at [93, 704] on link "Versioning" at bounding box center [79, 714] width 118 height 21
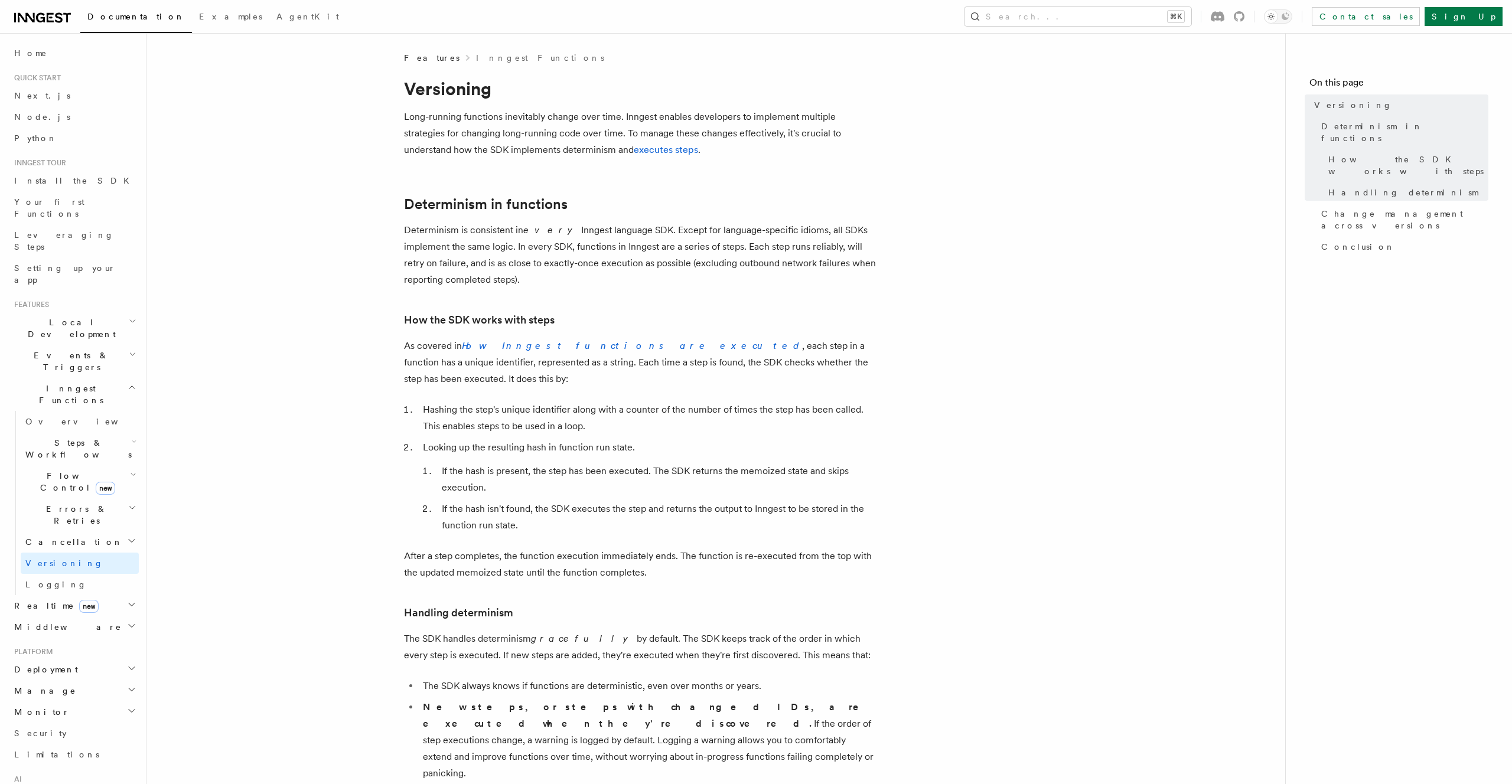
click at [75, 532] on h2 "Cancellation" at bounding box center [79, 542] width 118 height 21
click at [80, 503] on span "Errors & Retries" at bounding box center [74, 514] width 107 height 24
click at [110, 465] on h2 "Flow Control new" at bounding box center [79, 482] width 118 height 33
click at [107, 498] on link "Overview" at bounding box center [86, 508] width 107 height 21
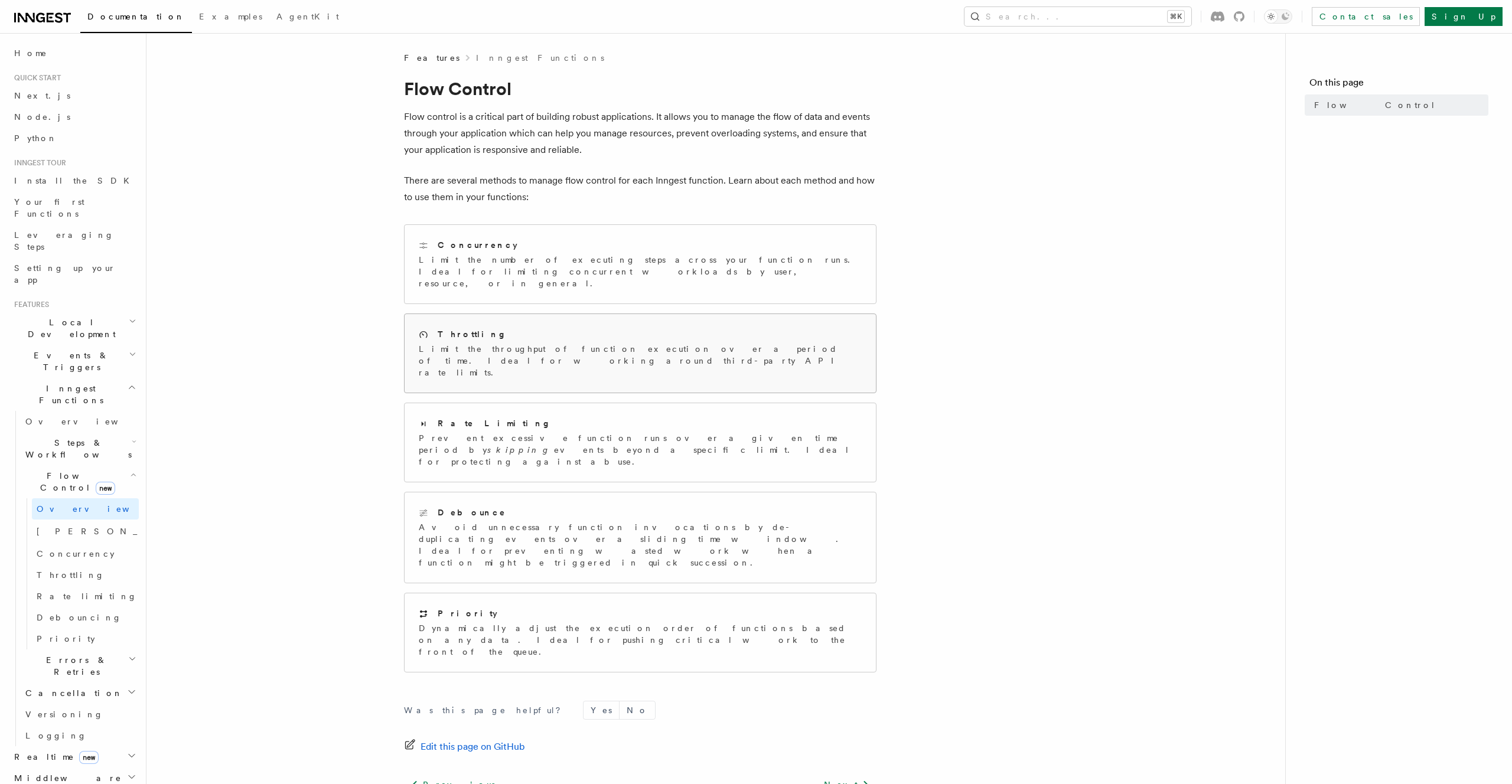
click at [504, 343] on p "Limit the throughput of function execution over a period of time. Ideal for wor…" at bounding box center [640, 361] width 443 height 36
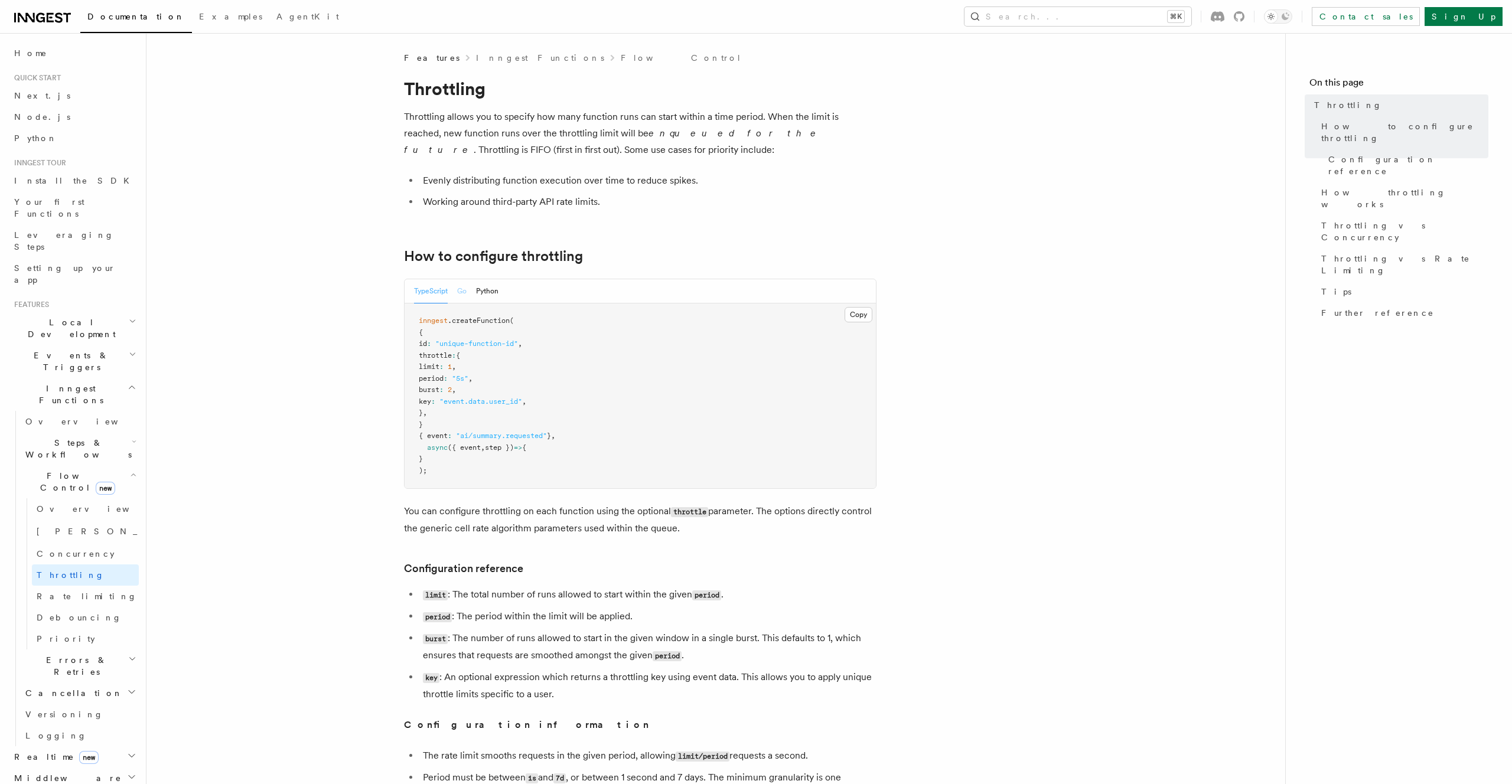
click at [459, 300] on button "Go" at bounding box center [462, 291] width 10 height 24
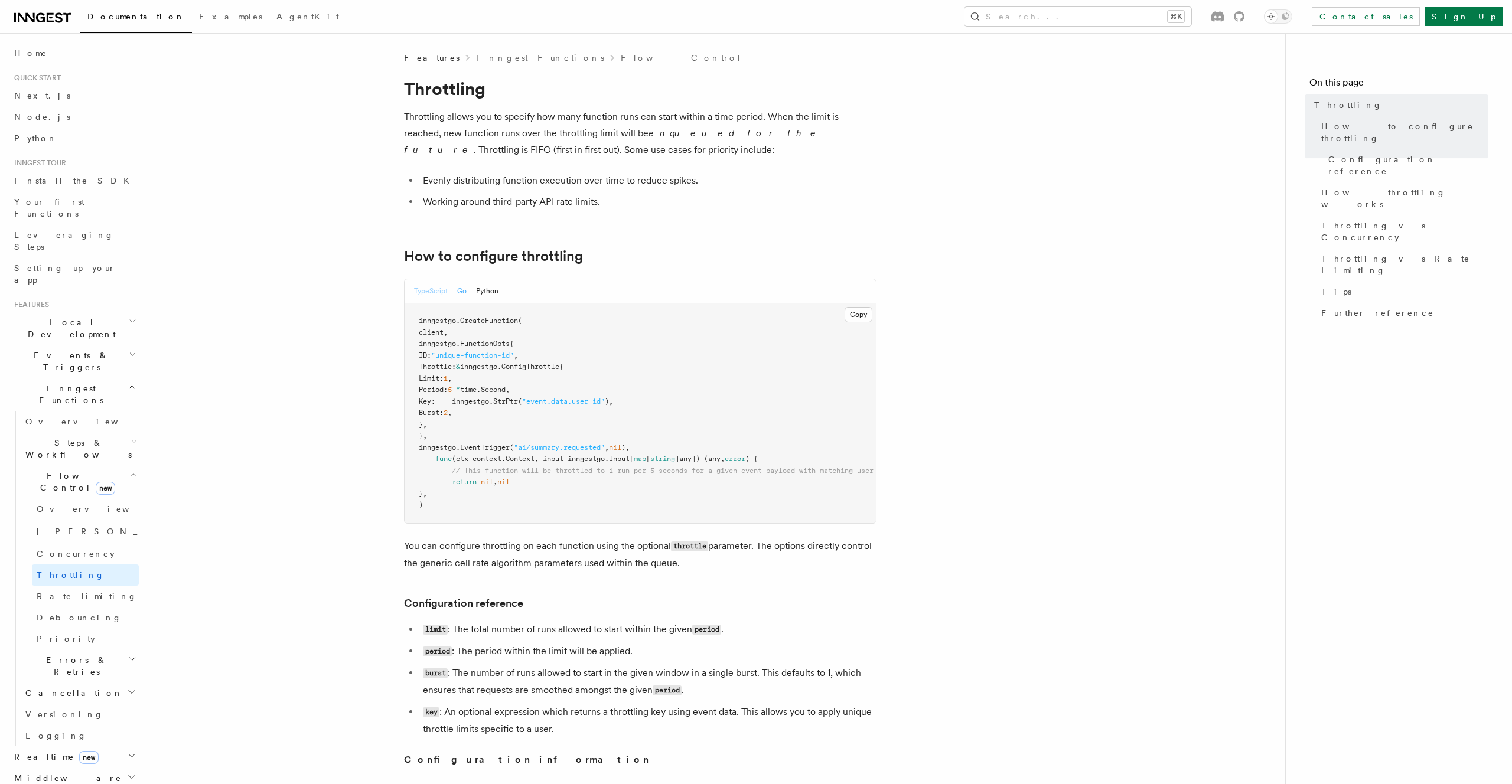
click at [431, 298] on button "TypeScript" at bounding box center [430, 291] width 34 height 24
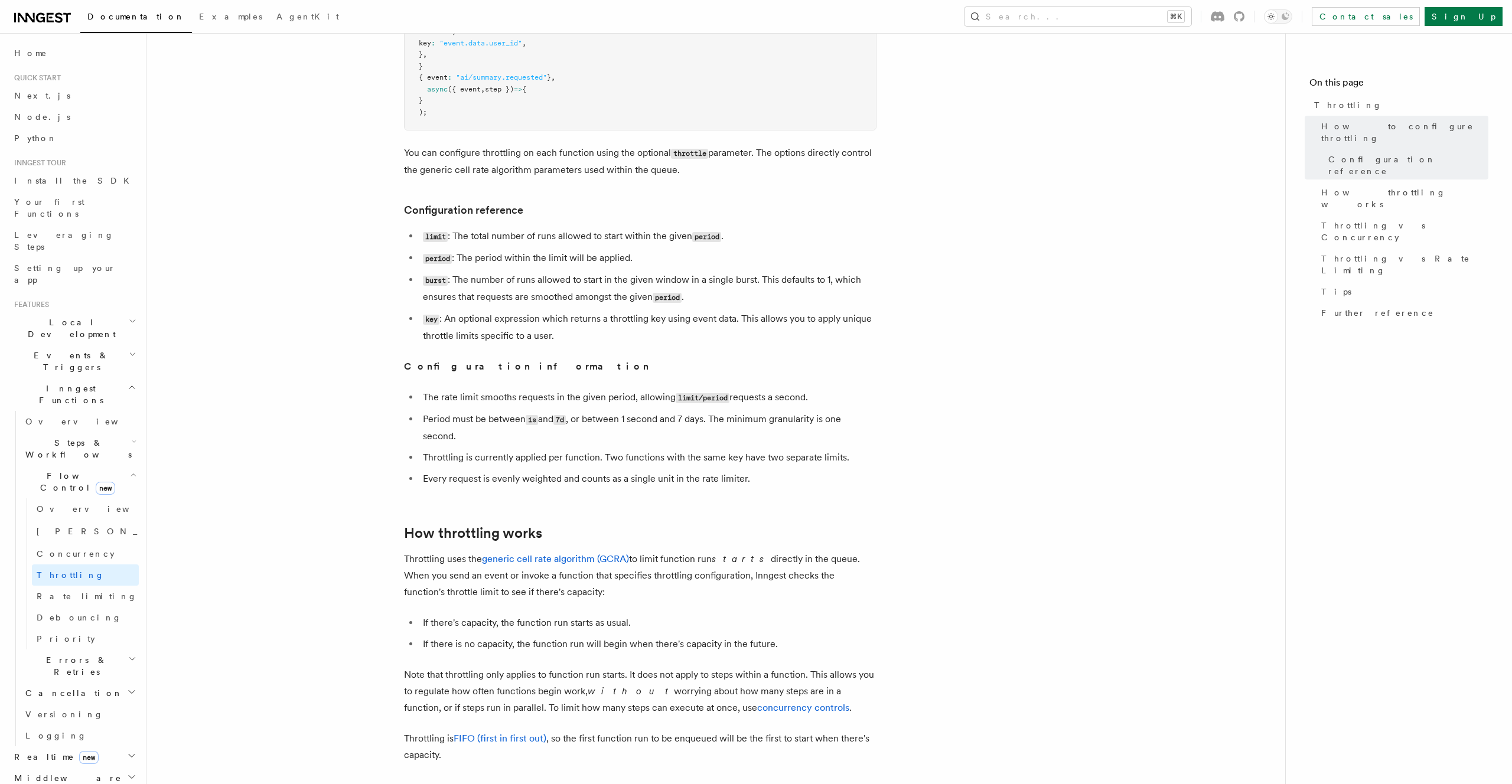
scroll to position [360, 0]
click at [346, 469] on article "Features Inngest Functions Flow Control Throttling Throttling allows you to spe…" at bounding box center [716, 594] width 1101 height 1805
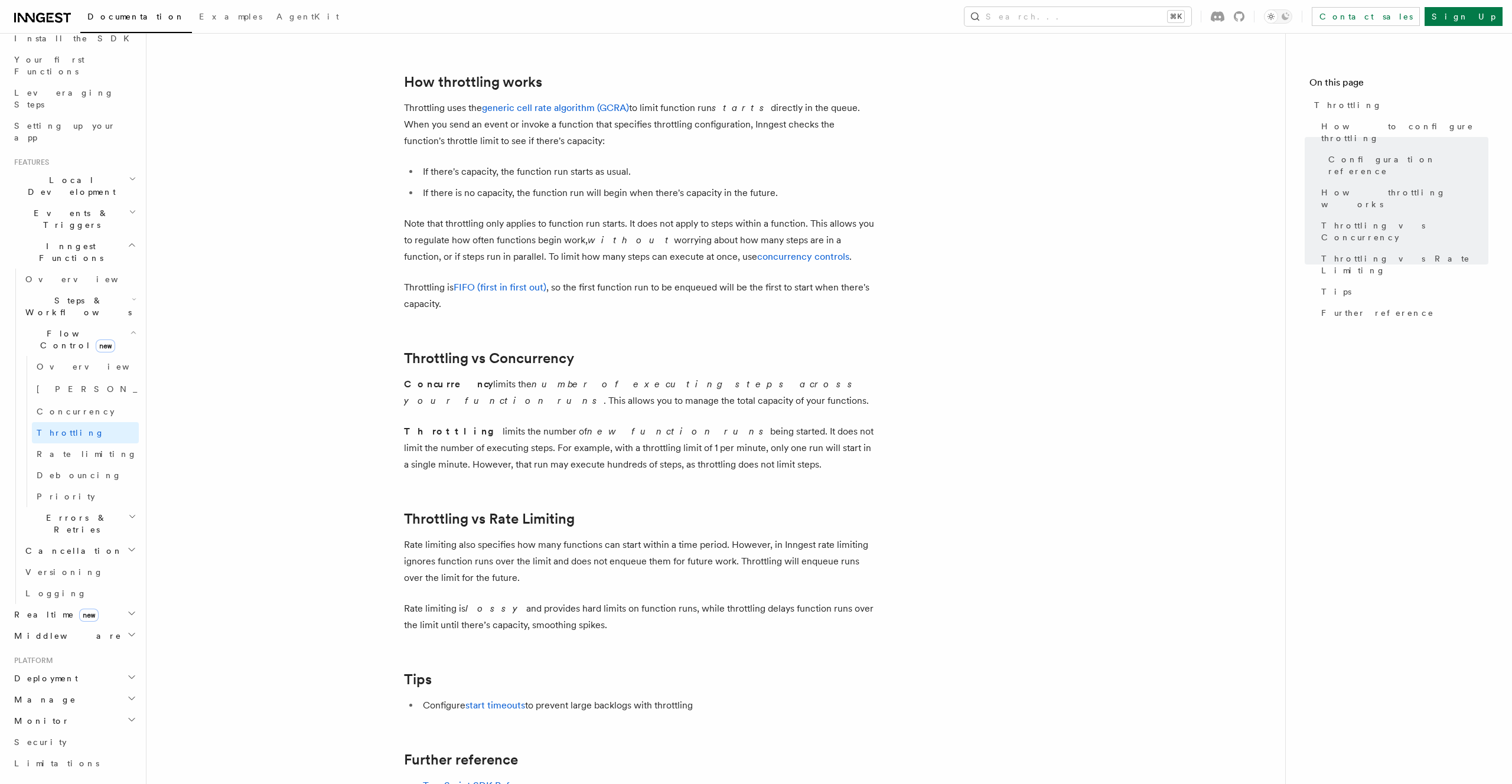
scroll to position [144, 0]
click at [85, 603] on h2 "Realtime new" at bounding box center [74, 613] width 129 height 21
click at [78, 650] on span "React hooks / Next.js" at bounding box center [82, 662] width 114 height 24
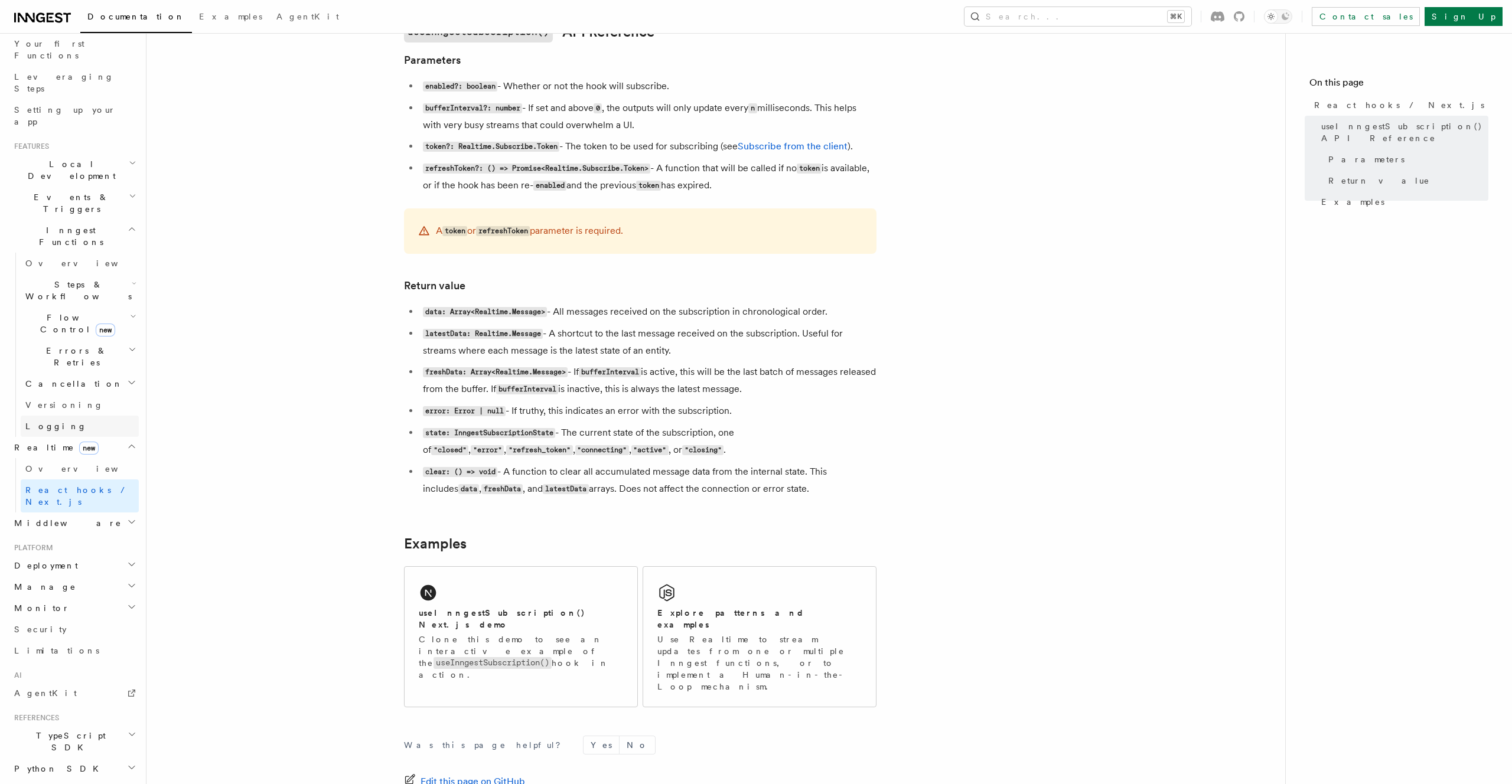
scroll to position [160, 0]
click at [66, 638] on link "Limitations" at bounding box center [74, 649] width 129 height 21
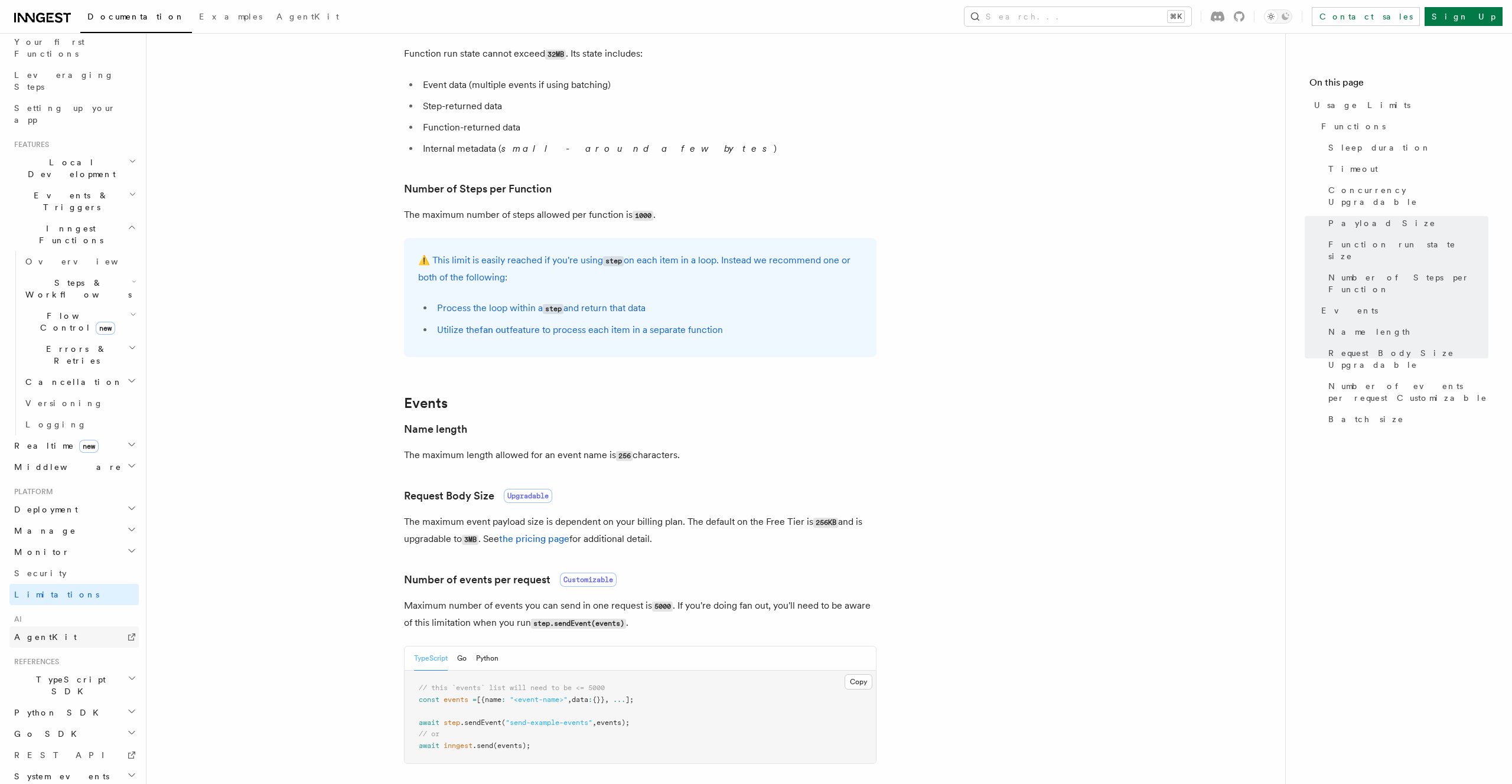
scroll to position [590, 0]
click at [1224, 11] on icon at bounding box center [1217, 16] width 14 height 11
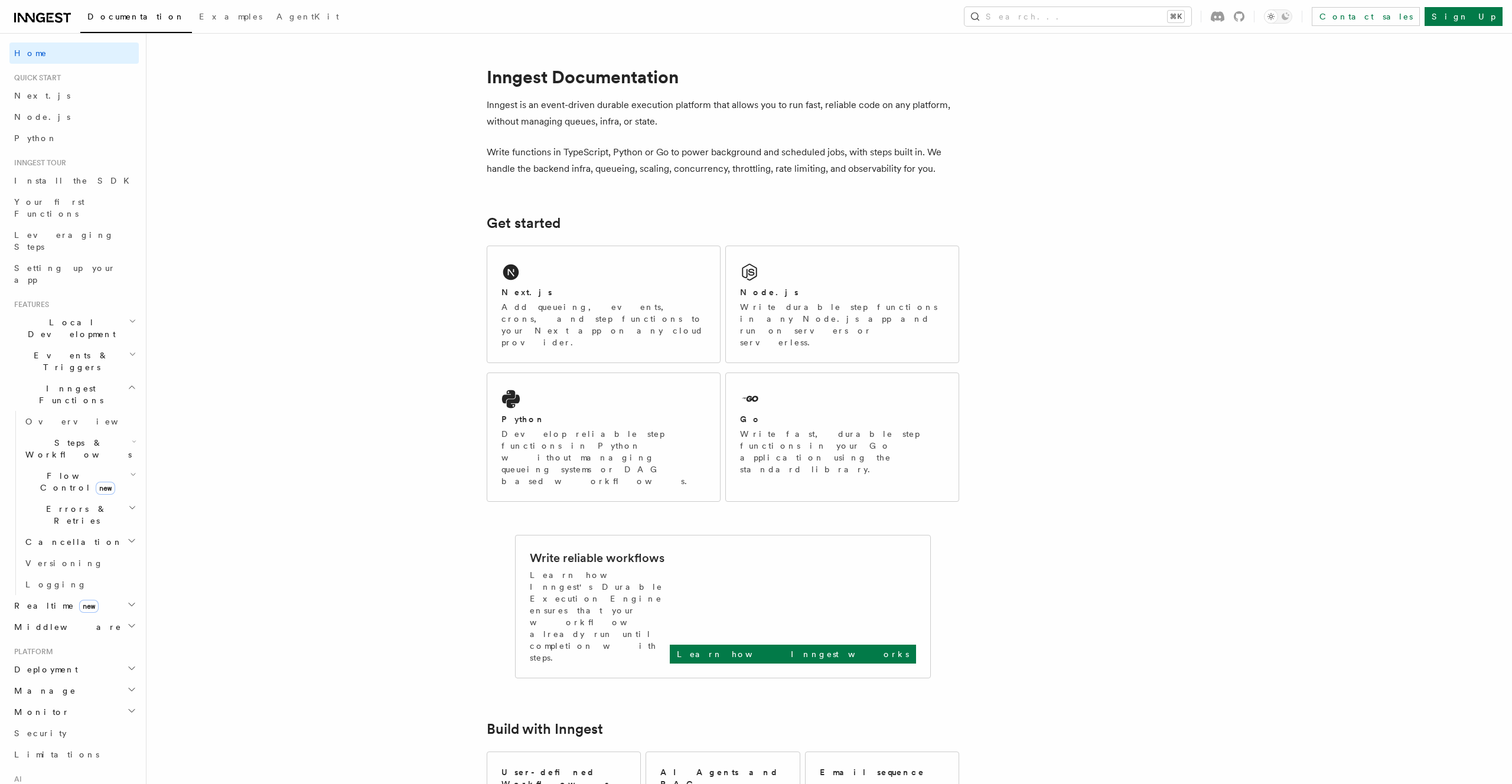
click at [102, 345] on h2 "Events & Triggers" at bounding box center [74, 361] width 129 height 33
click at [88, 507] on span "Direct invocation" at bounding box center [74, 517] width 97 height 21
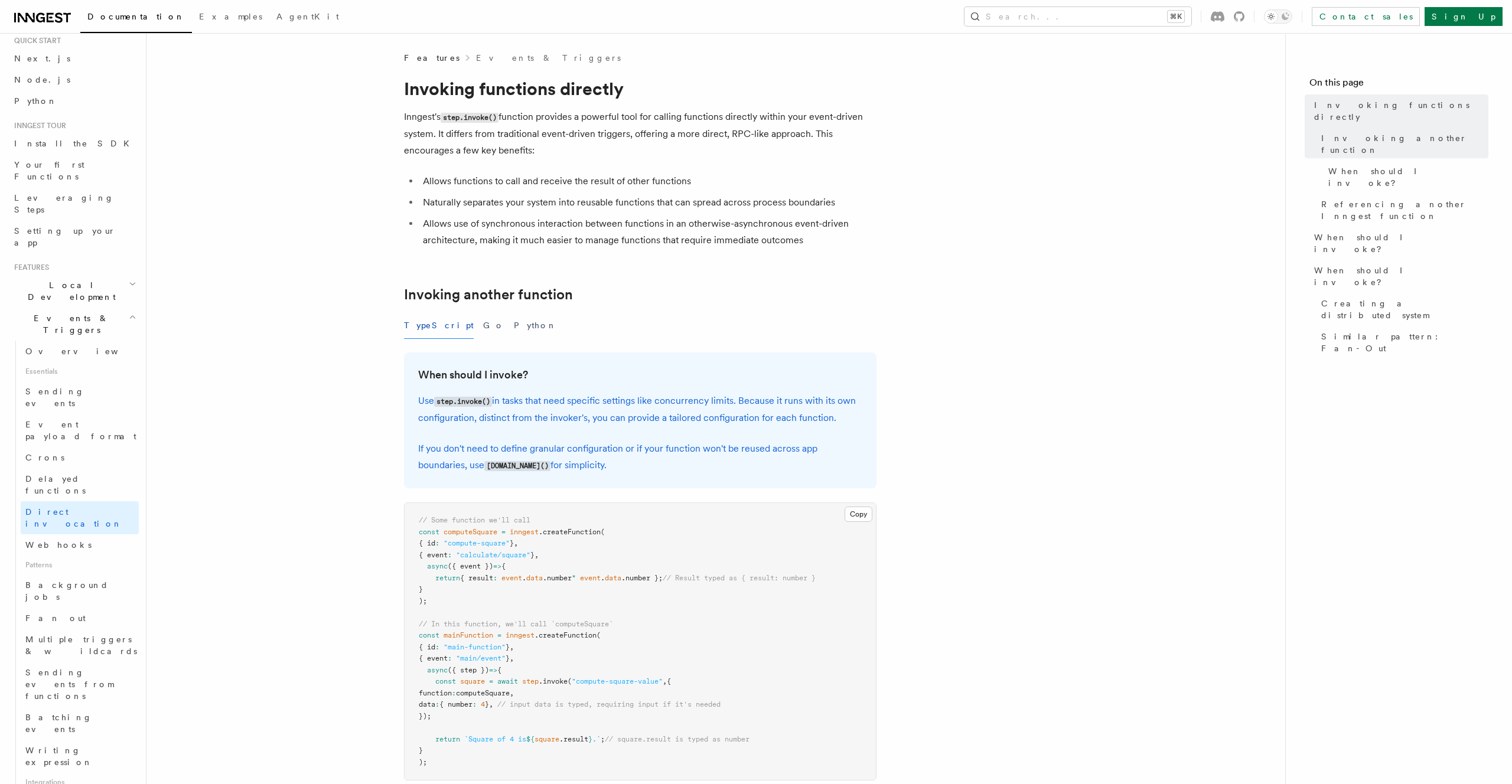
click at [71, 313] on span "Events & Triggers" at bounding box center [69, 324] width 119 height 24
click at [67, 374] on link "Overview" at bounding box center [79, 384] width 118 height 21
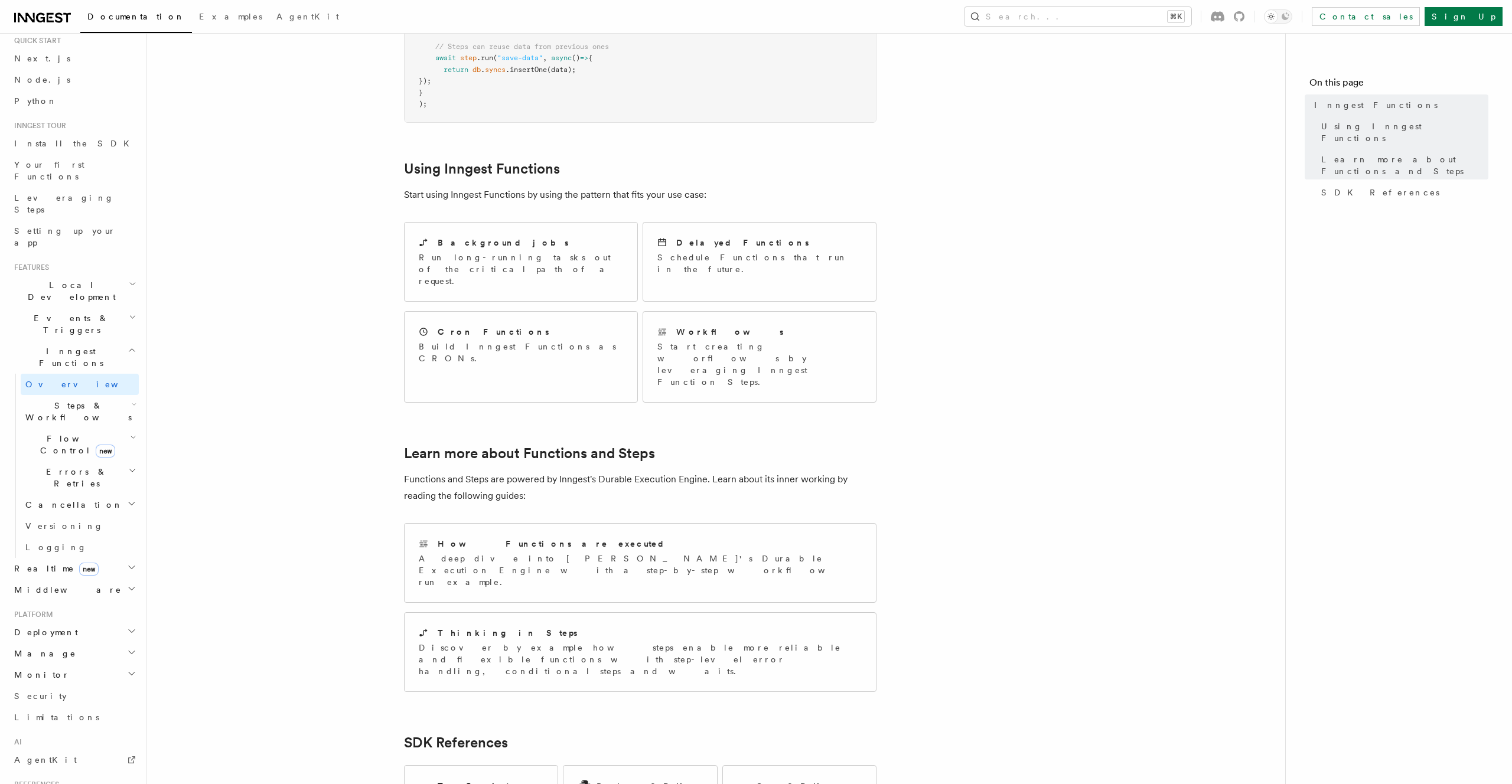
scroll to position [625, 0]
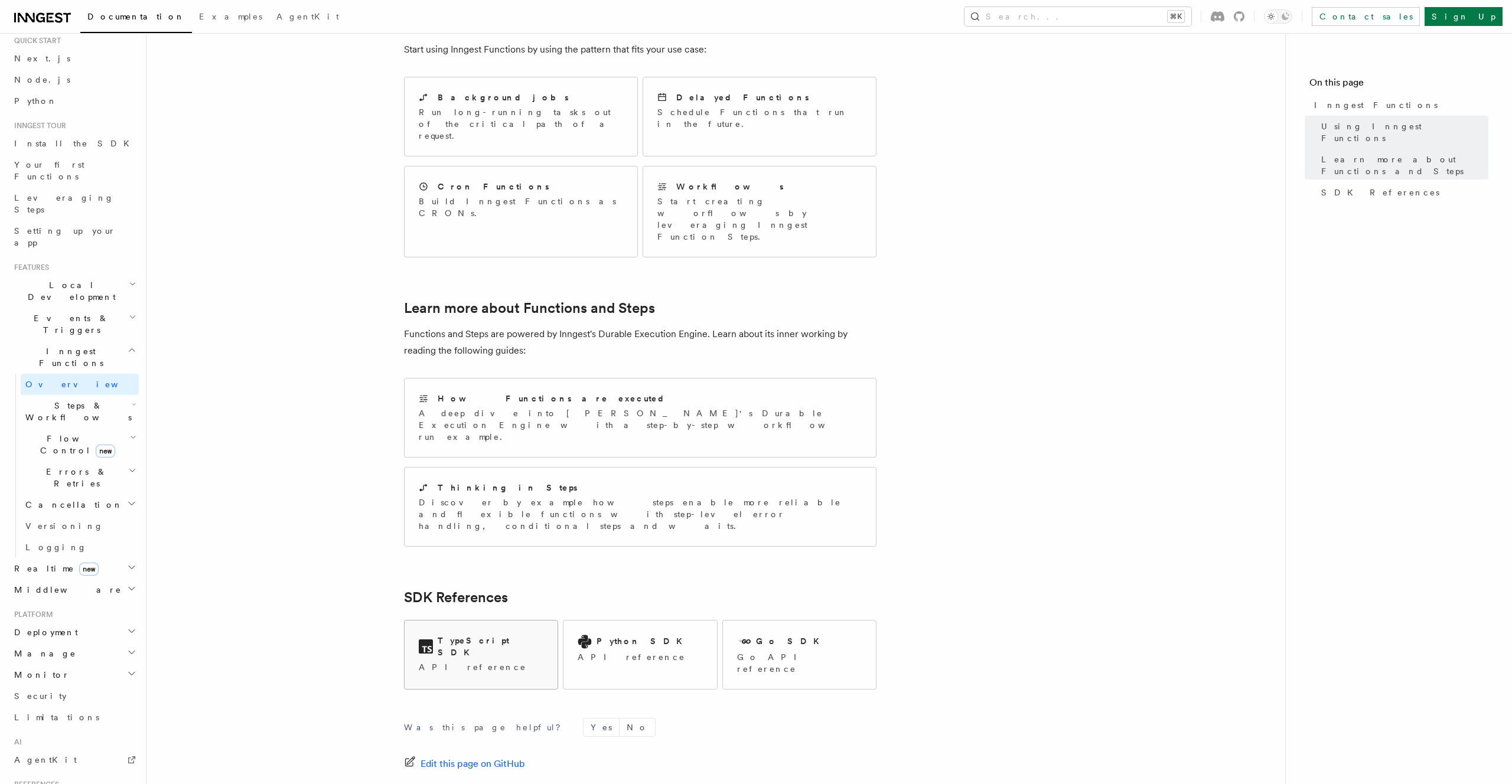
click at [445, 620] on div "TypeScript SDK API reference" at bounding box center [481, 654] width 153 height 67
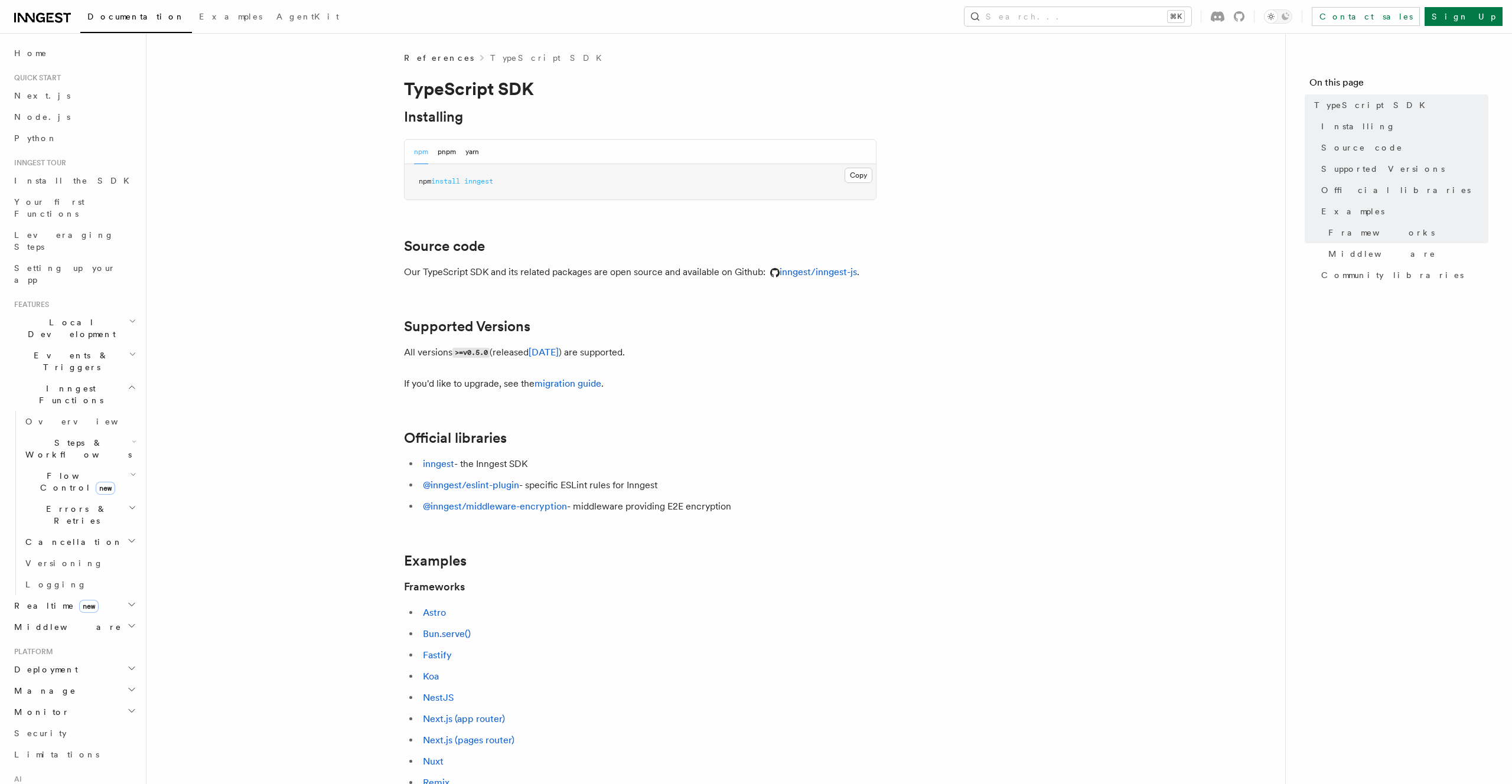
click at [69, 503] on span "Errors & Retries" at bounding box center [74, 514] width 107 height 24
click at [51, 417] on span "Overview" at bounding box center [86, 421] width 122 height 10
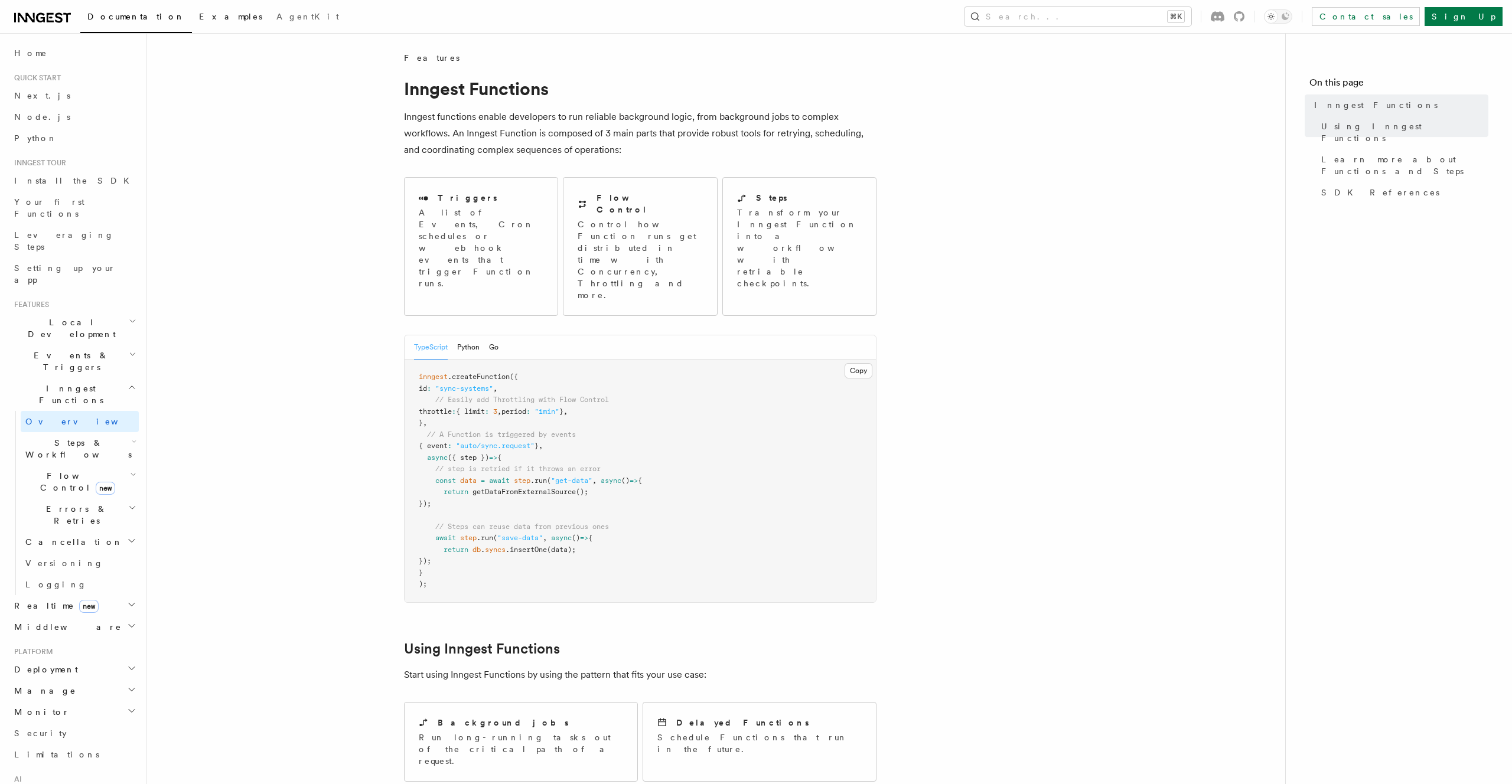
click at [192, 24] on link "Examples" at bounding box center [231, 17] width 77 height 28
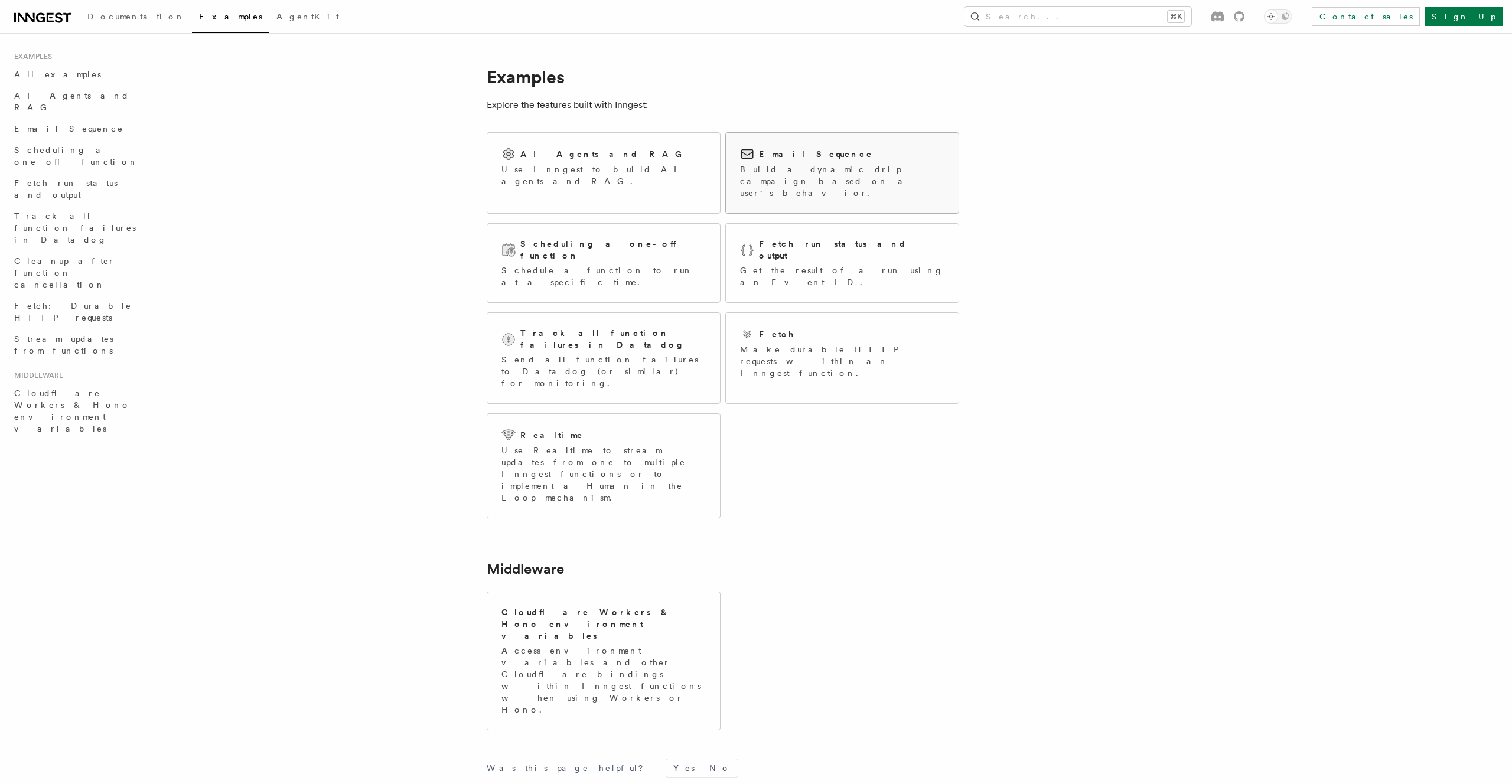
click at [770, 177] on p "Build a dynamic drip campaign based on a user's behavior." at bounding box center [842, 181] width 205 height 36
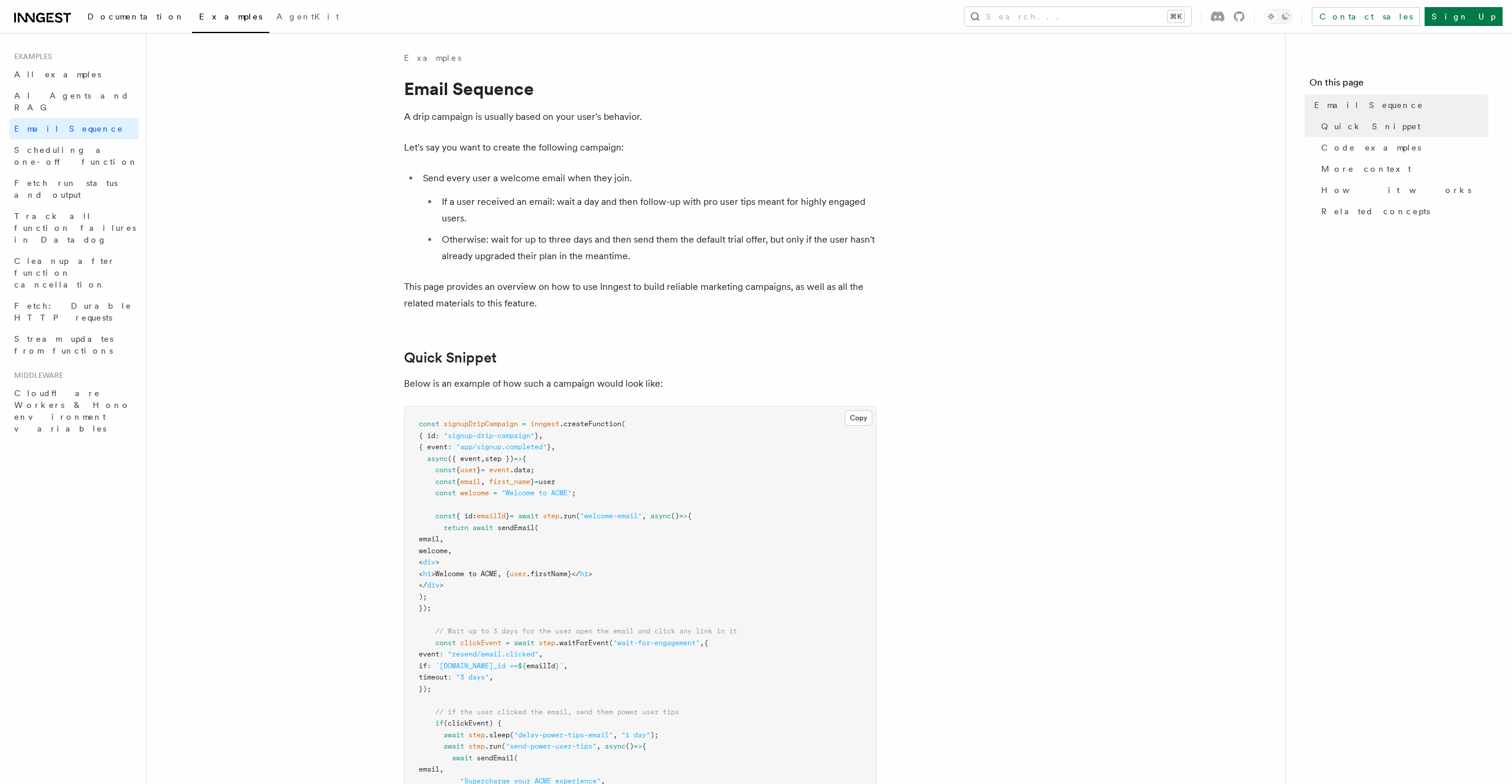
click at [94, 25] on link "Documentation" at bounding box center [135, 17] width 112 height 28
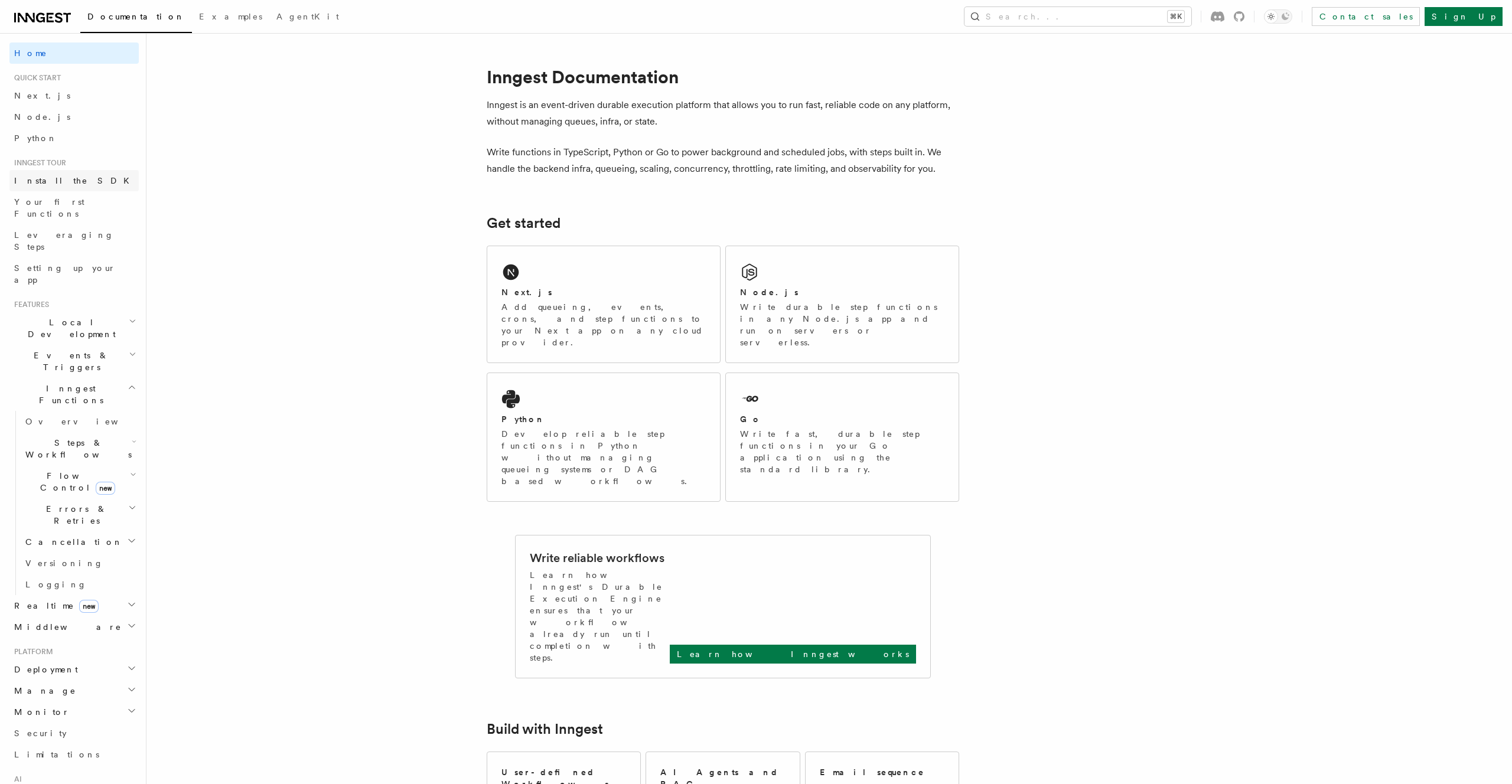
click at [52, 190] on link "Install the SDK" at bounding box center [74, 181] width 129 height 21
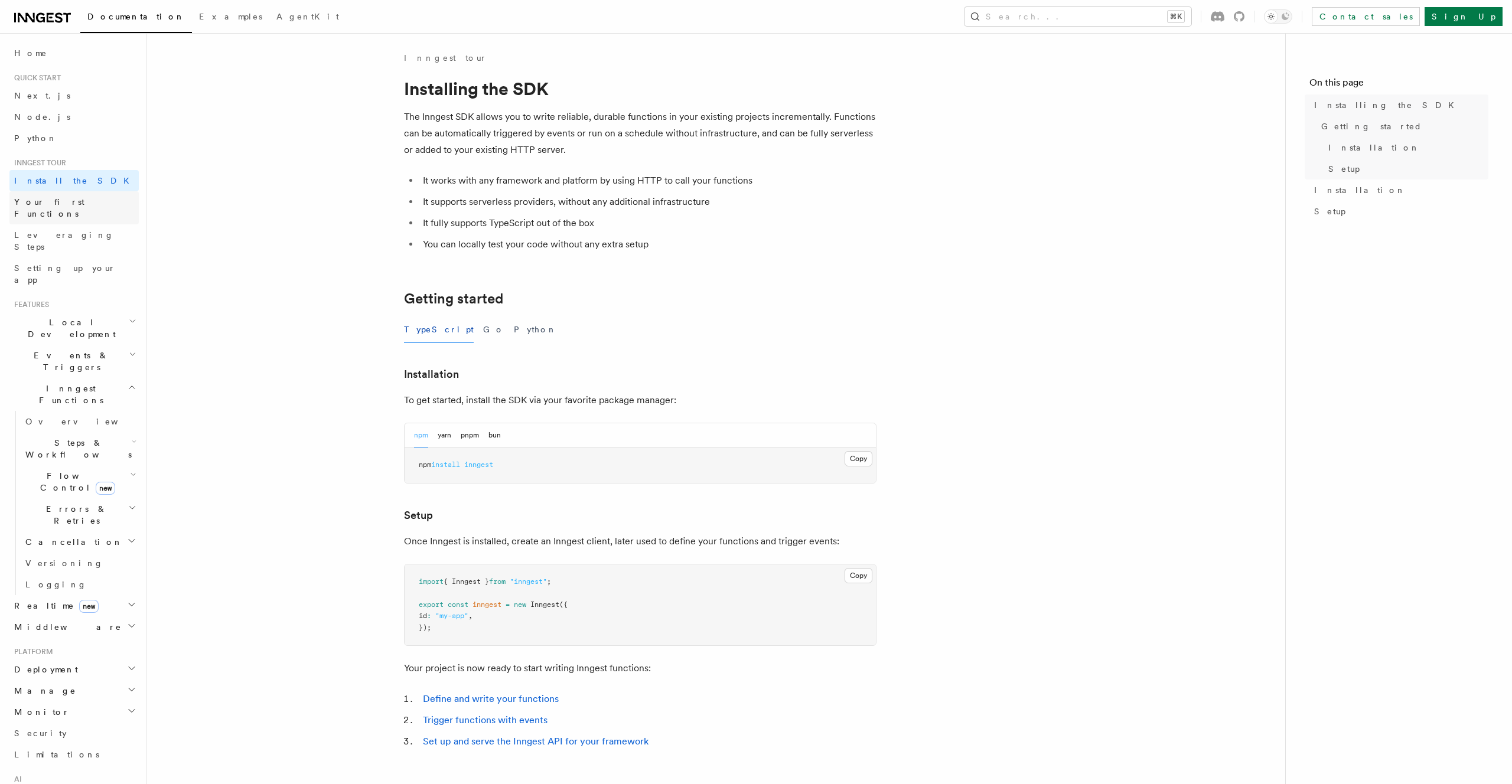
click at [50, 199] on span "Your first Functions" at bounding box center [49, 207] width 70 height 21
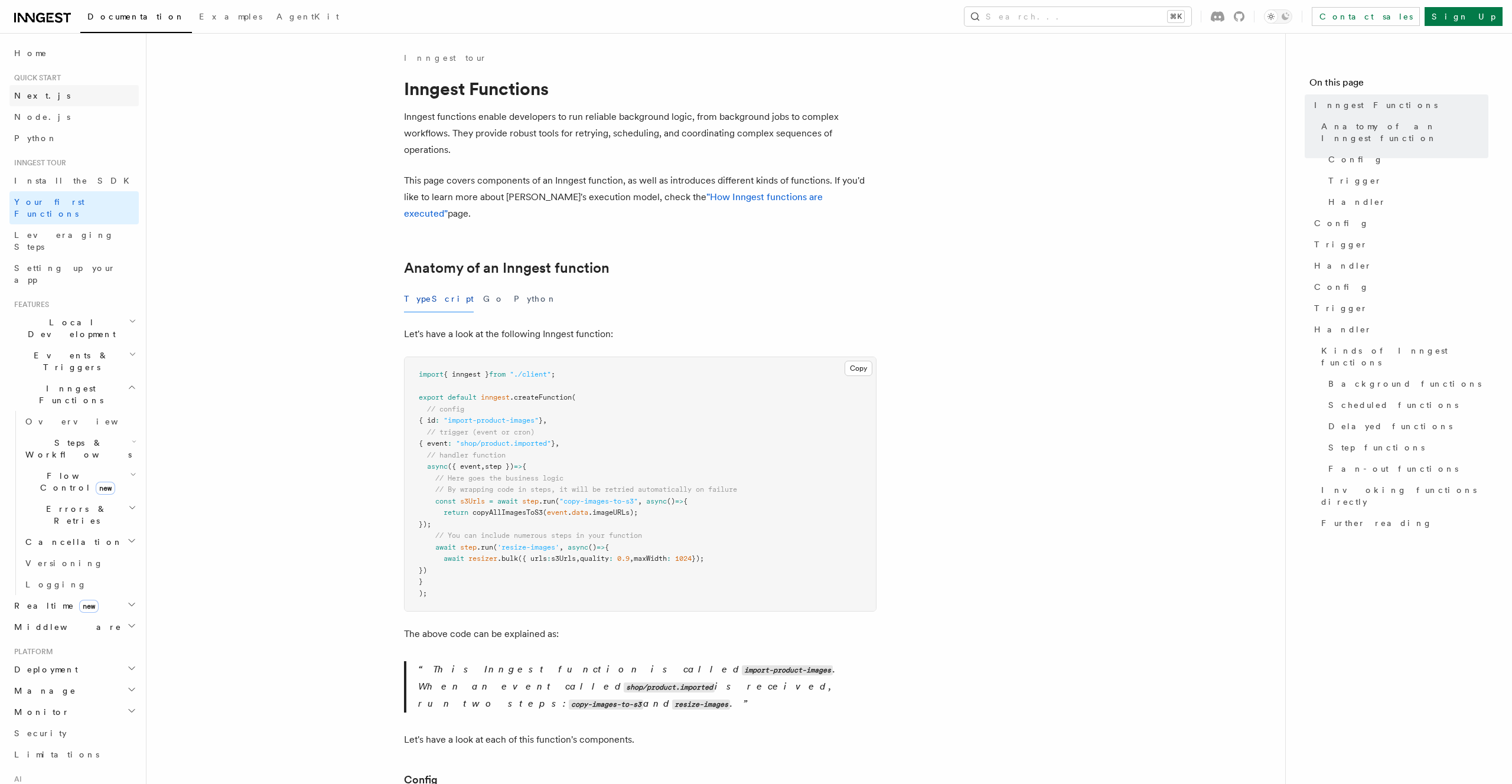
click at [42, 96] on link "Next.js" at bounding box center [74, 95] width 129 height 21
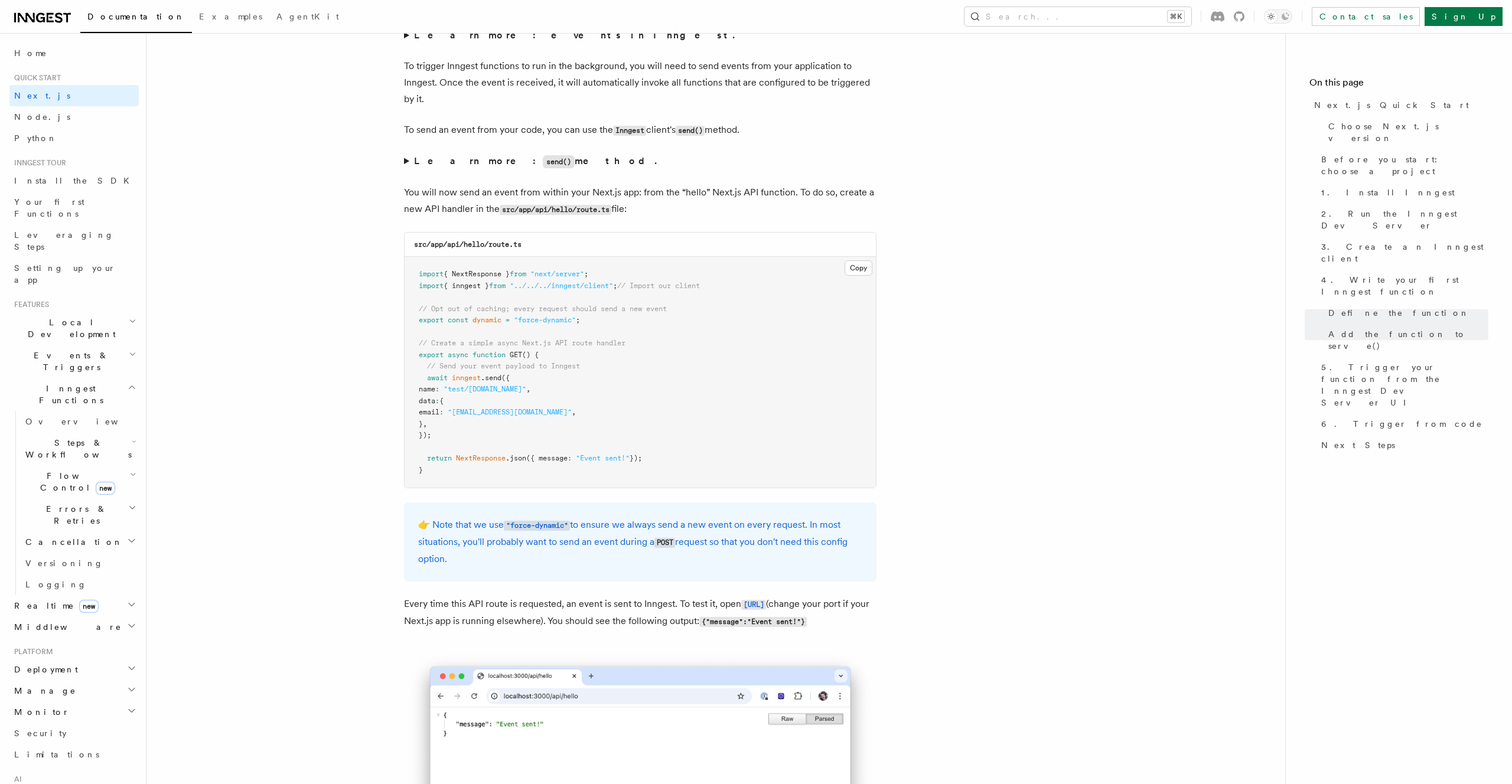
scroll to position [6053, 0]
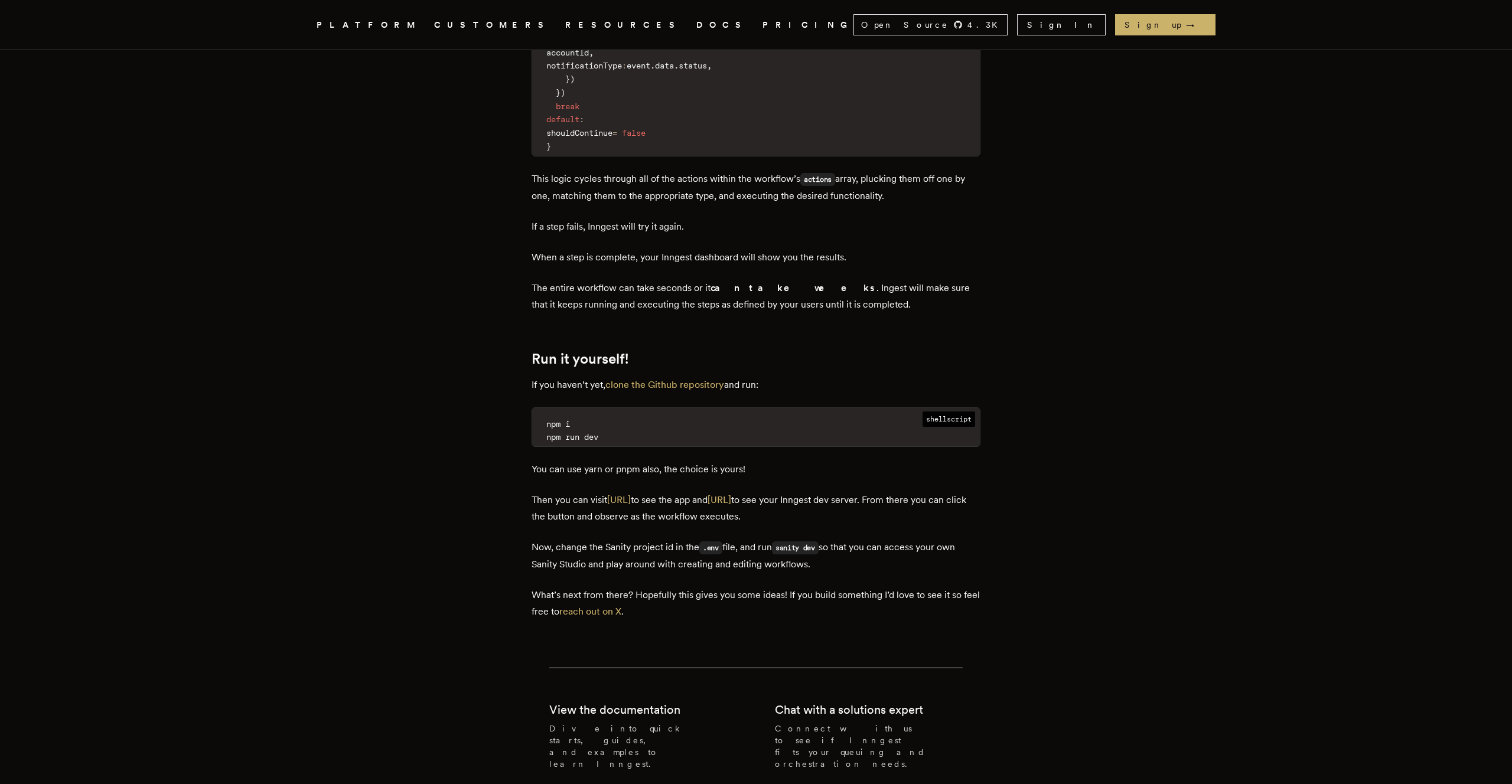
scroll to position [5604, 0]
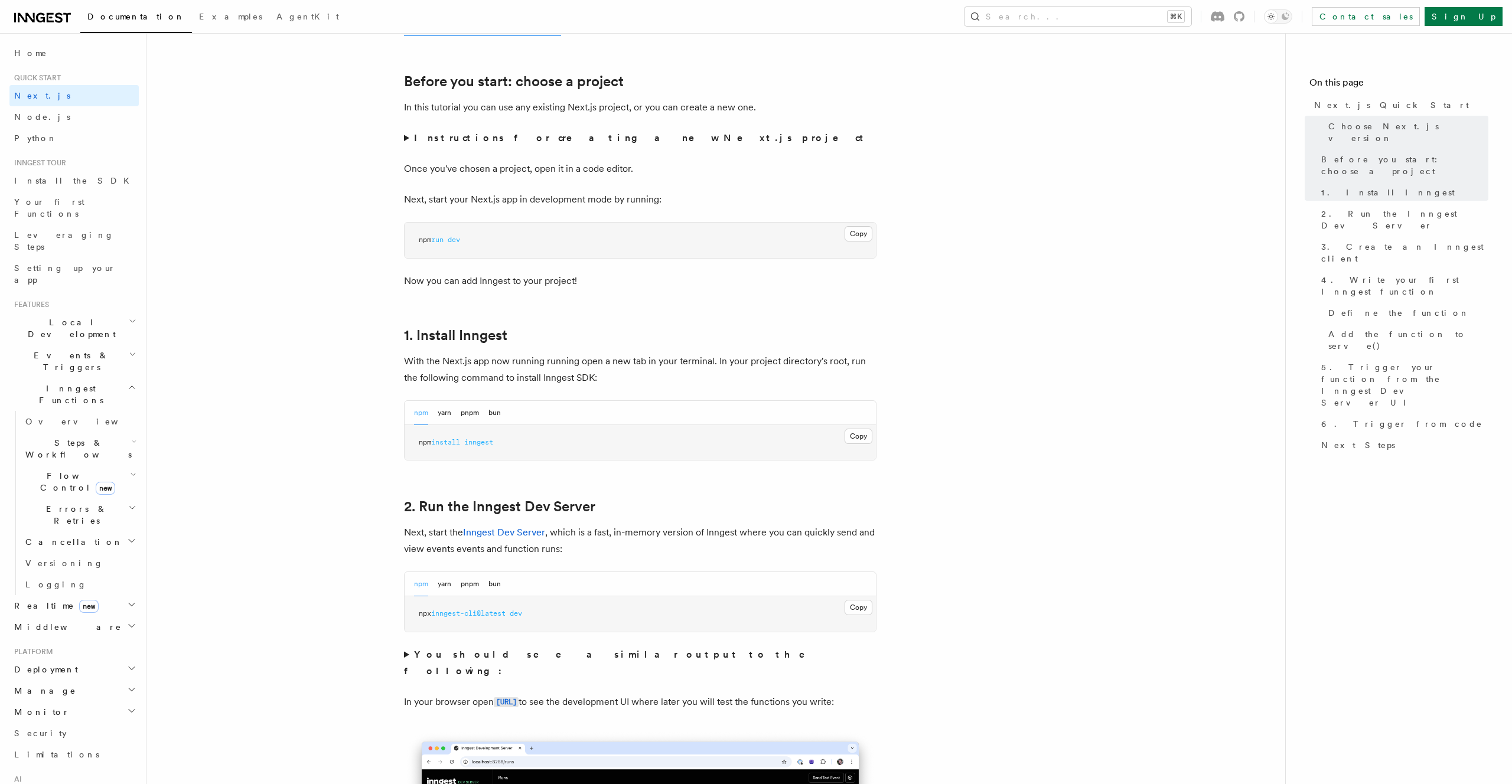
scroll to position [386, 0]
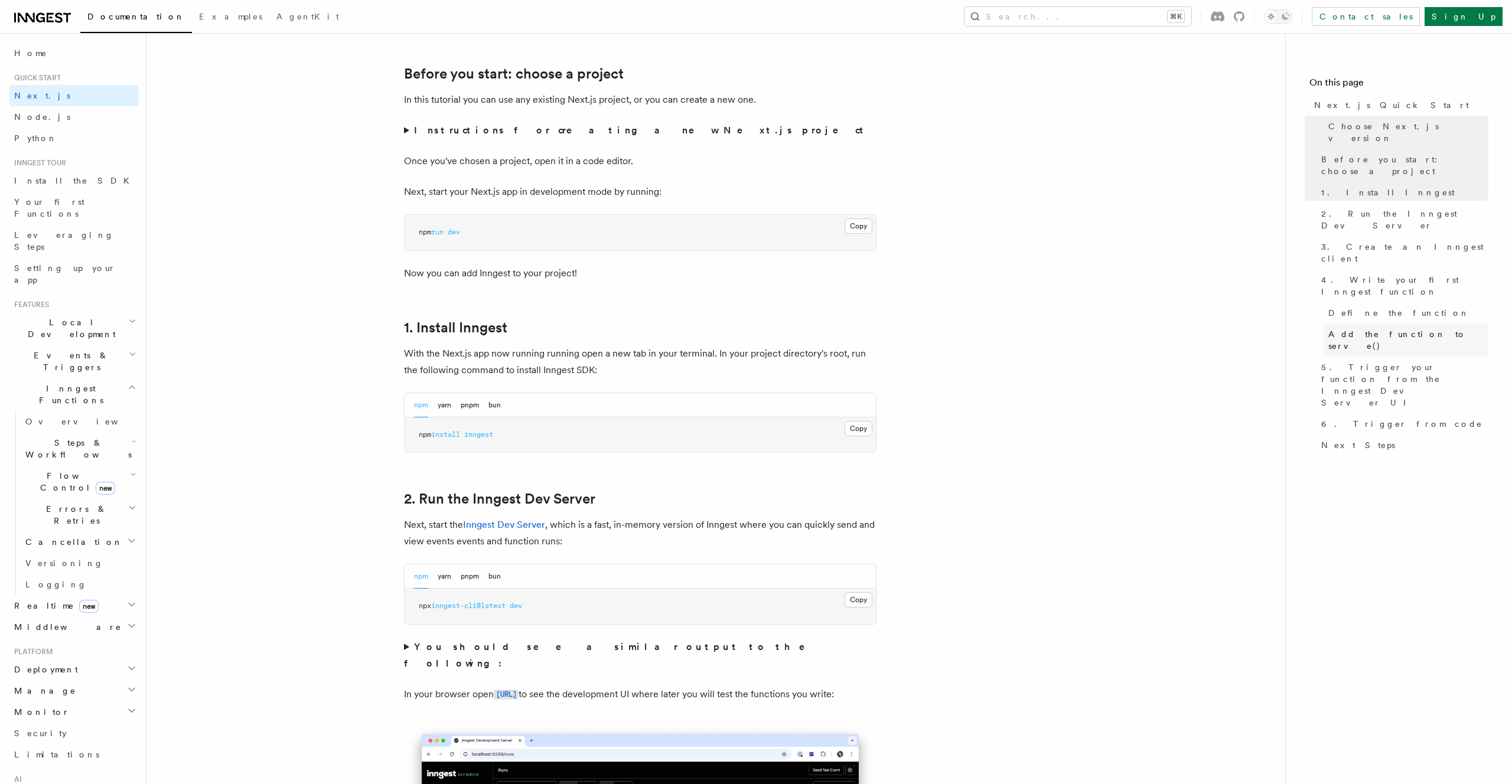
click at [1355, 328] on span "Add the function to serve()" at bounding box center [1408, 340] width 160 height 24
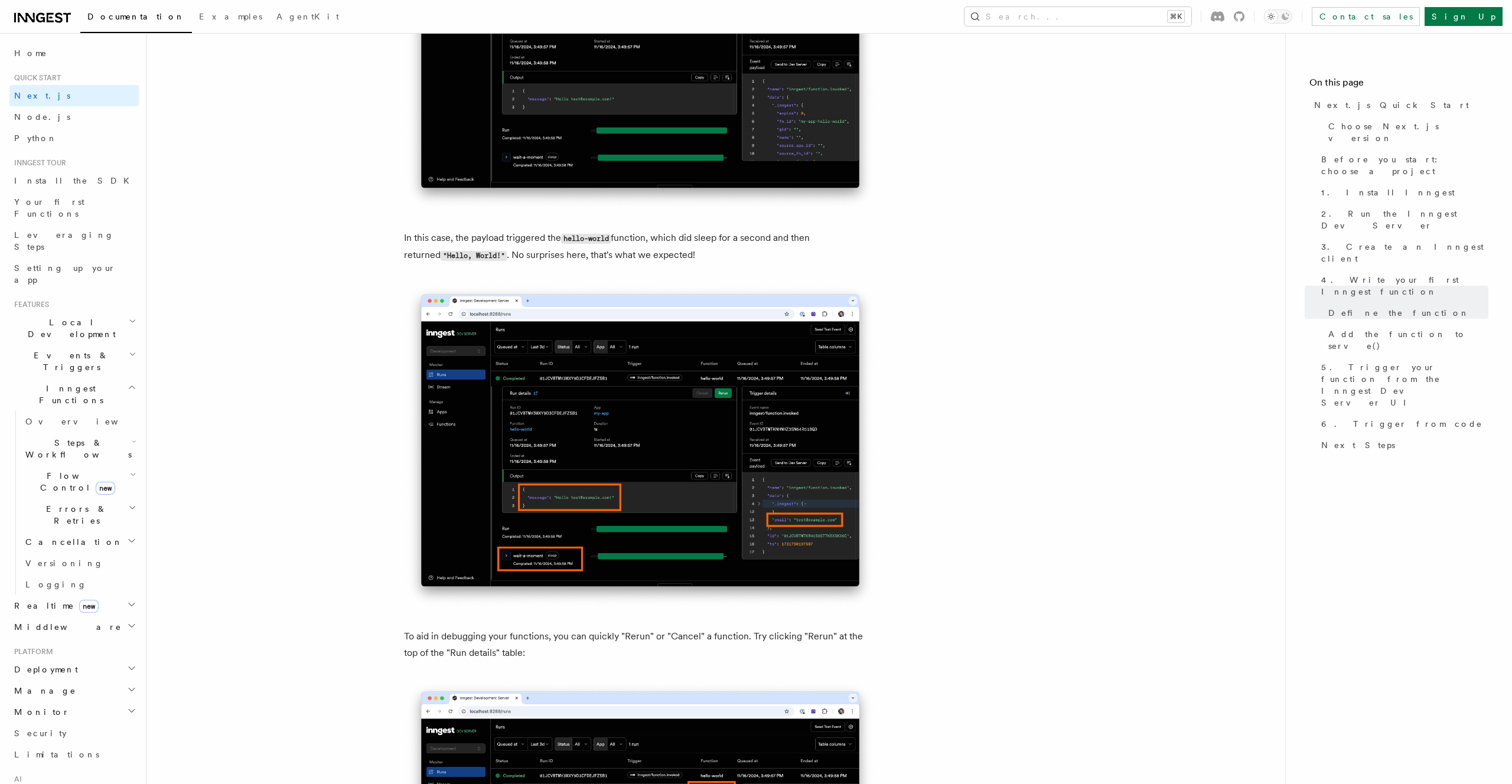
scroll to position [4876, 0]
